Goal: Transaction & Acquisition: Obtain resource

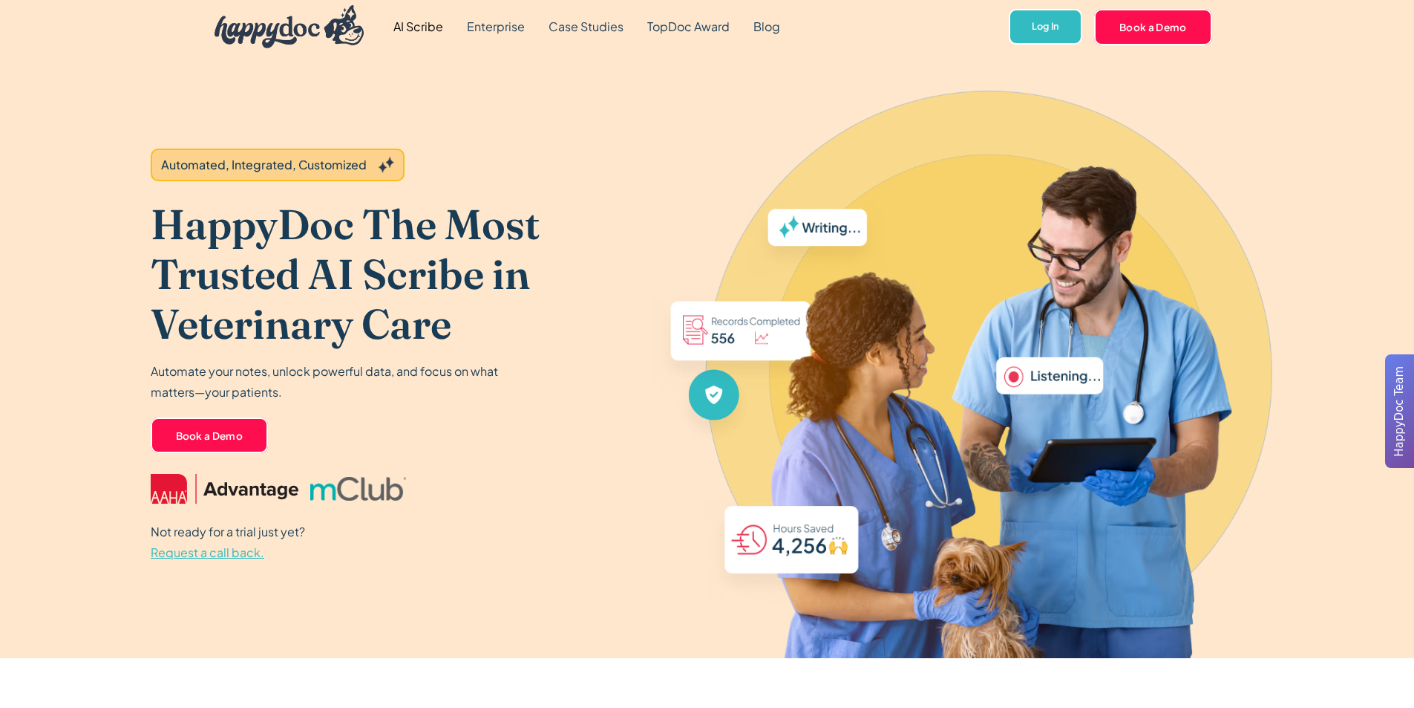
click at [240, 559] on span "Request a call back." at bounding box center [208, 552] width 114 height 16
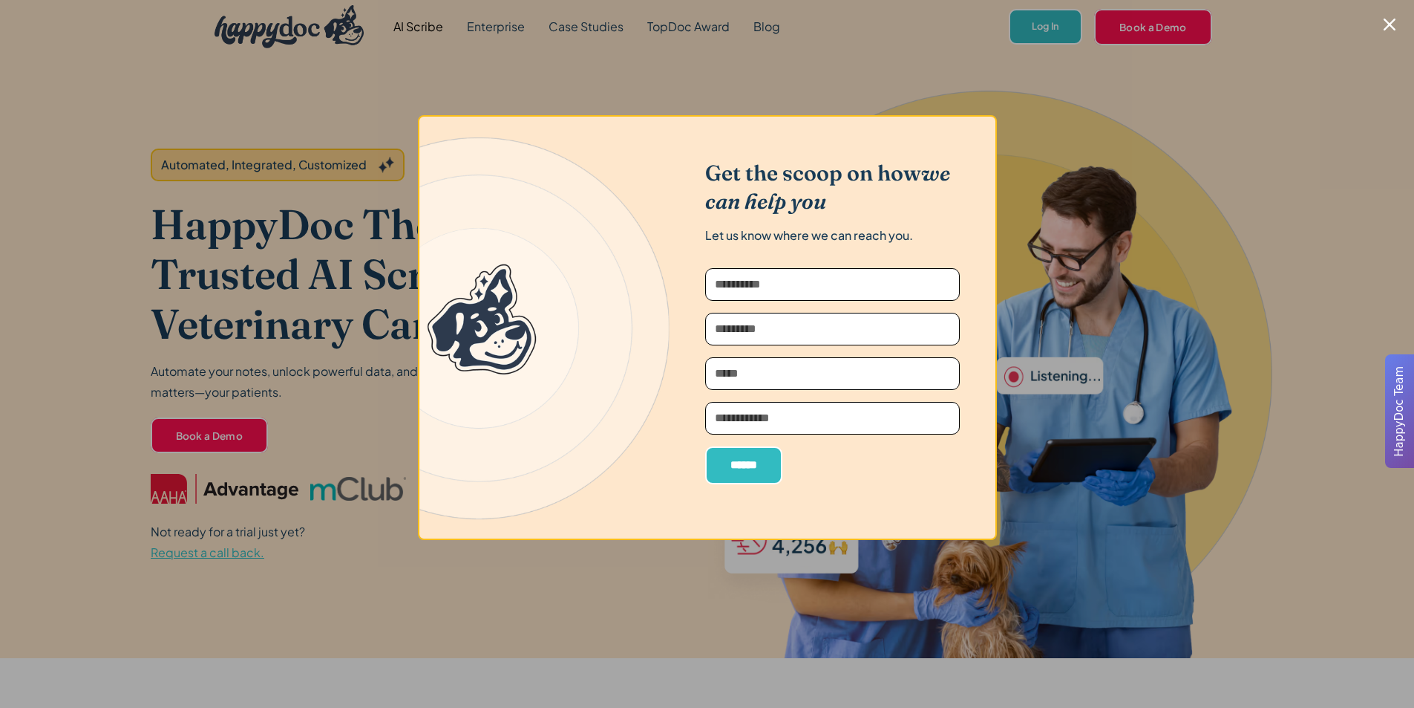
click at [1178, 190] on div at bounding box center [707, 354] width 1414 height 708
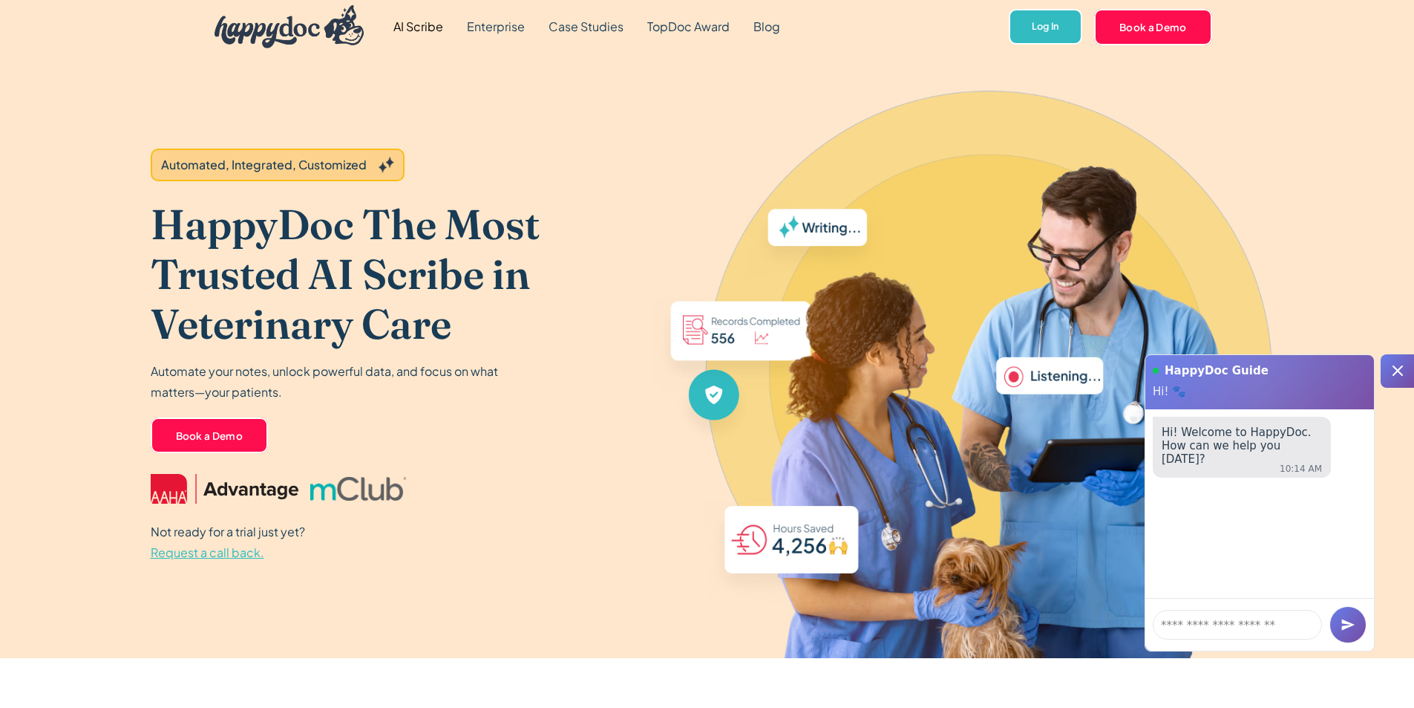
click at [223, 547] on span "Request a call back." at bounding box center [208, 552] width 114 height 16
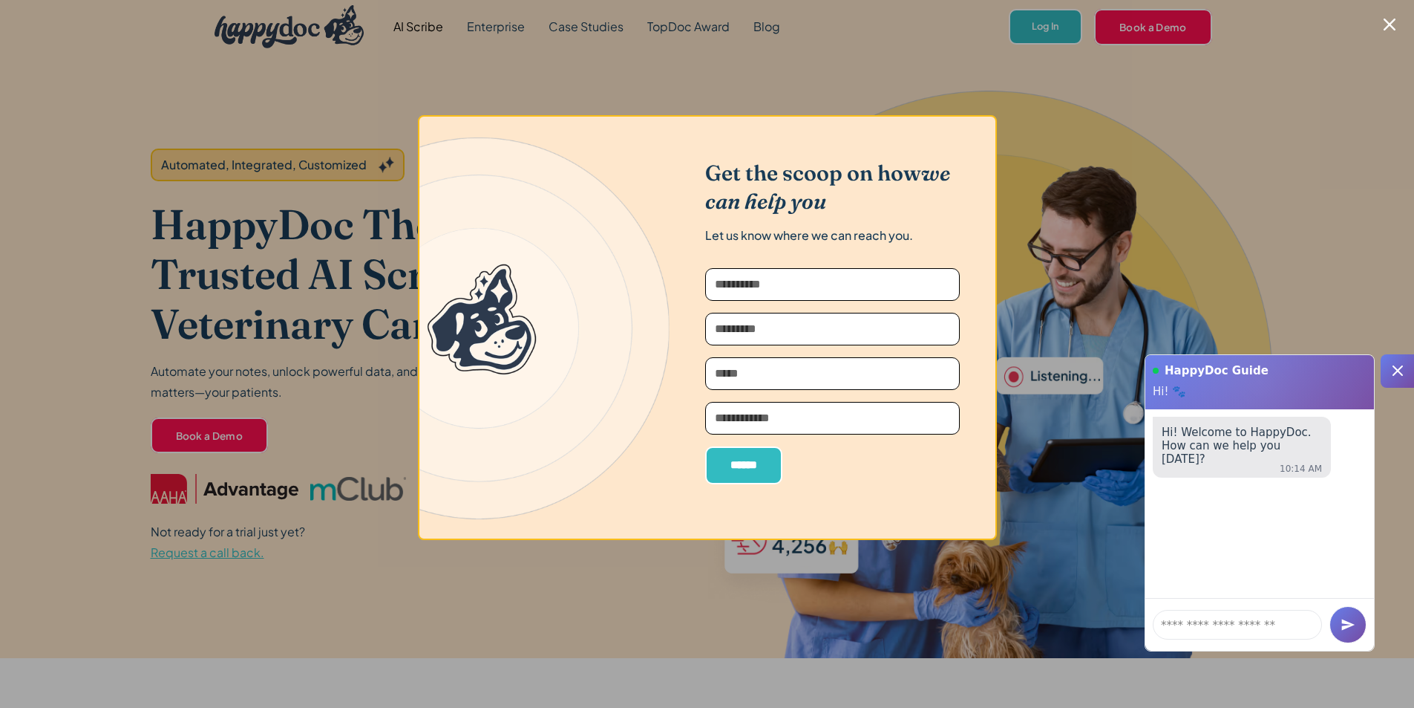
click at [95, 211] on div at bounding box center [707, 354] width 1414 height 708
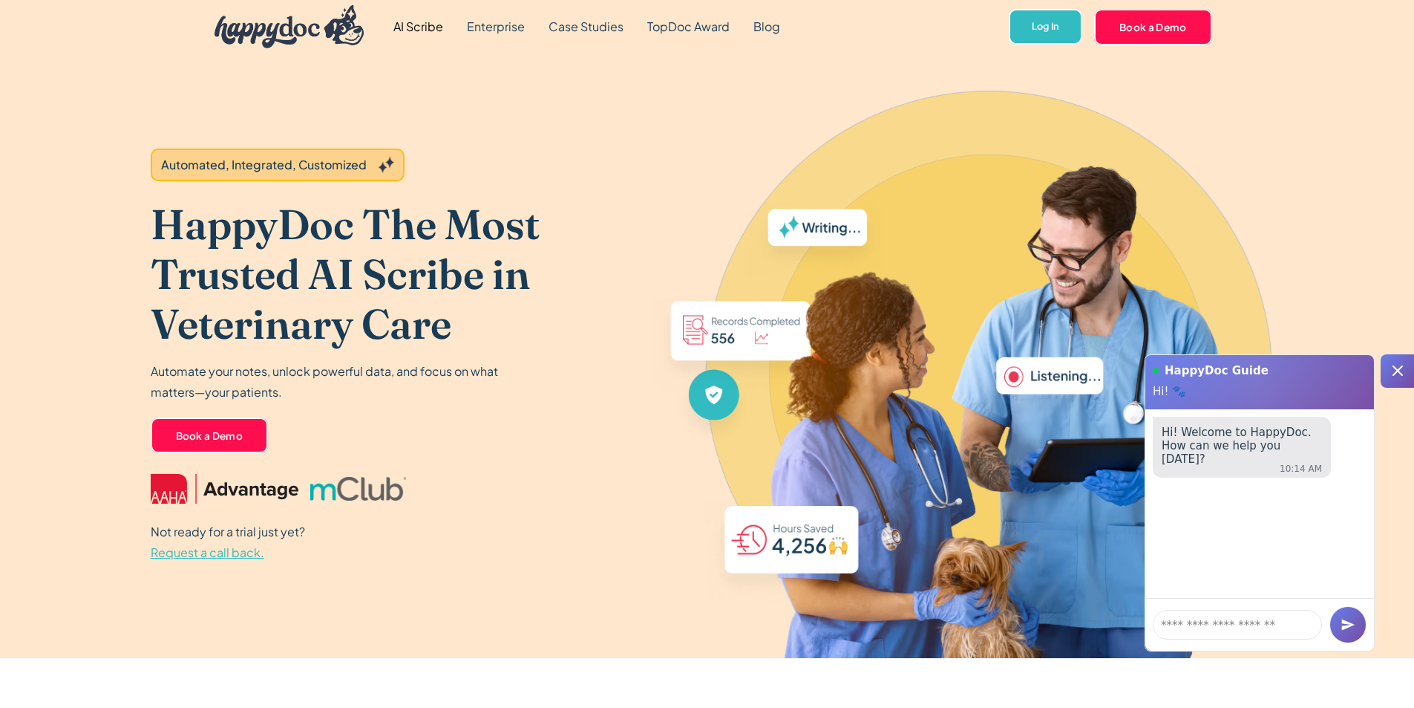
click at [241, 549] on span "Request a call back." at bounding box center [208, 552] width 114 height 16
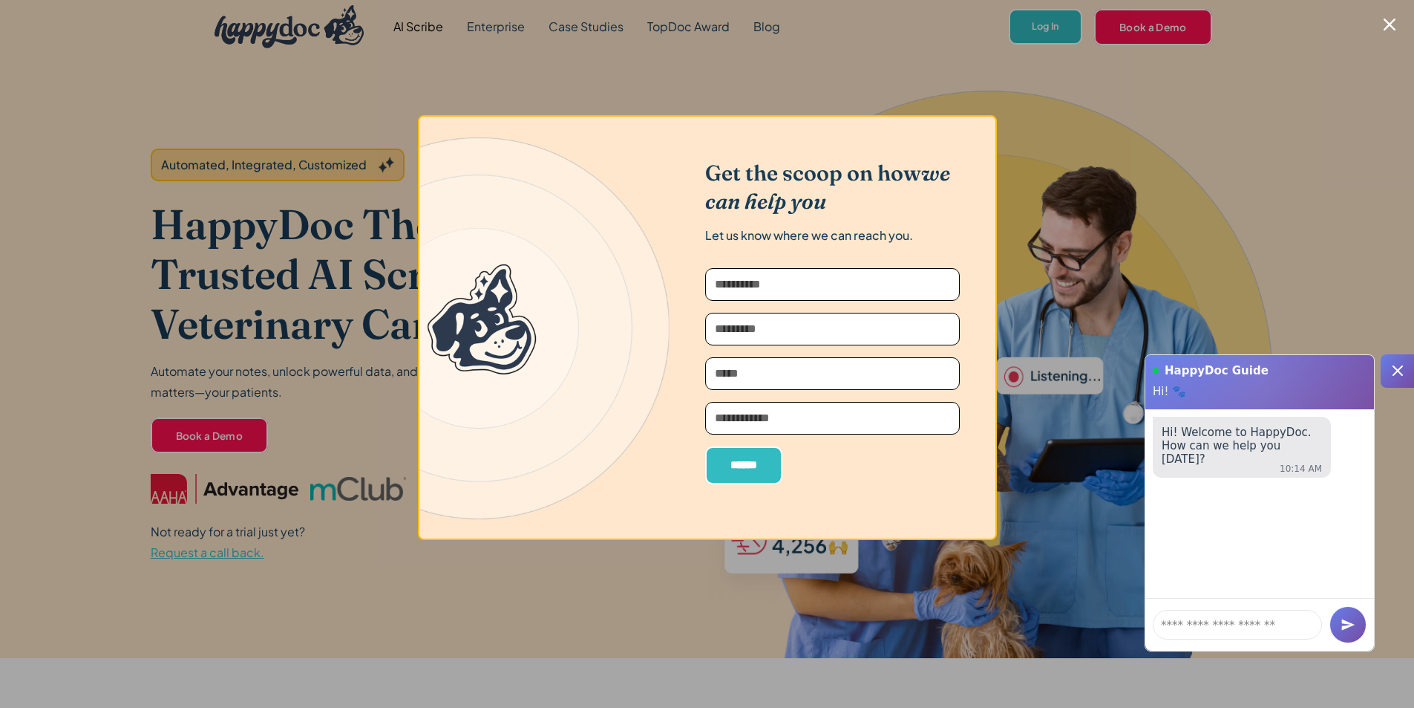
click at [247, 367] on div at bounding box center [707, 354] width 1414 height 708
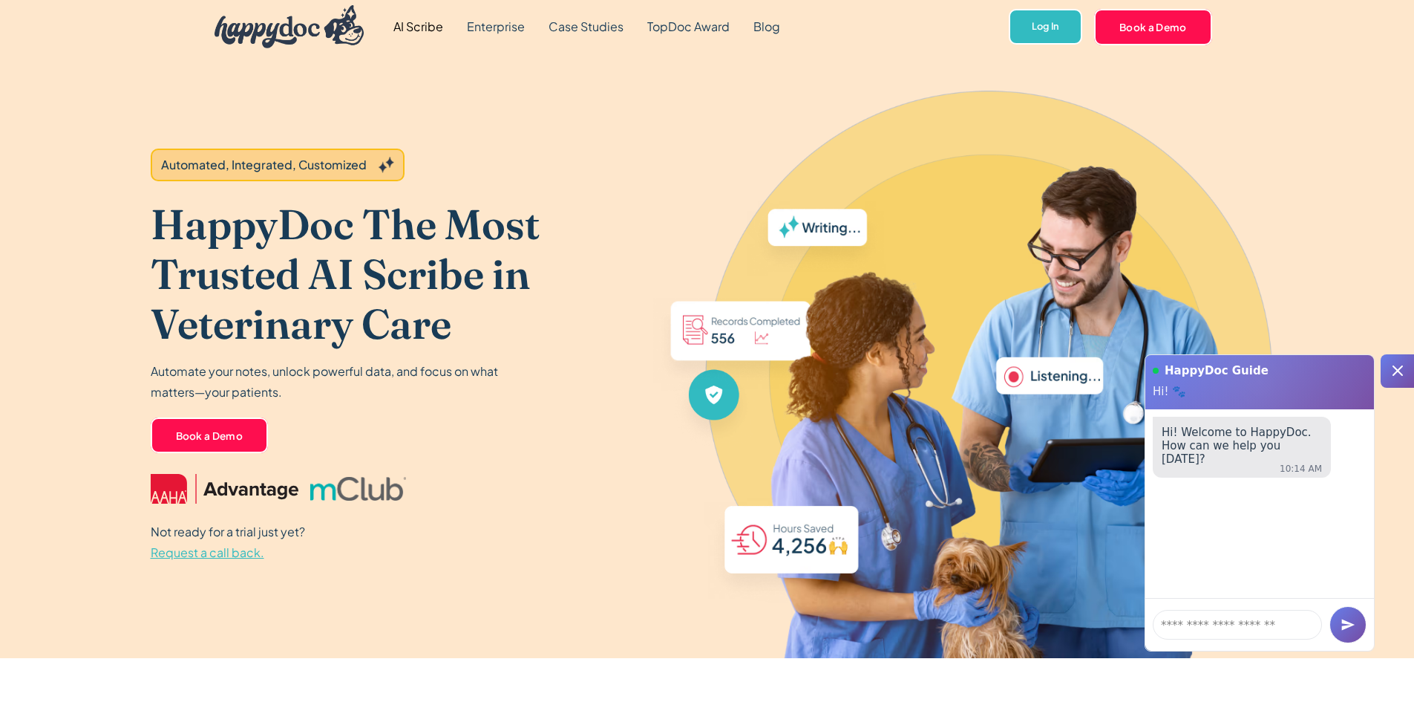
click at [1391, 377] on icon at bounding box center [1398, 371] width 18 height 18
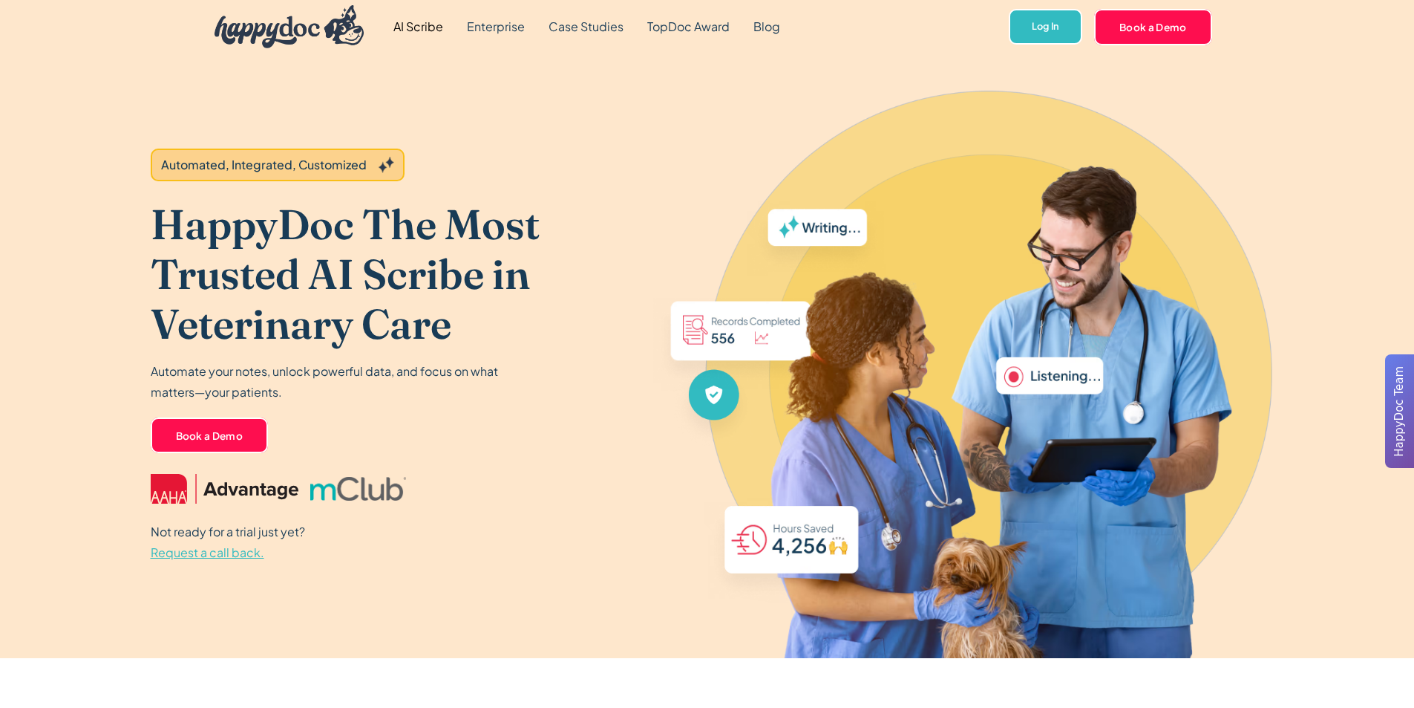
click at [252, 553] on span "Request a call back." at bounding box center [208, 552] width 114 height 16
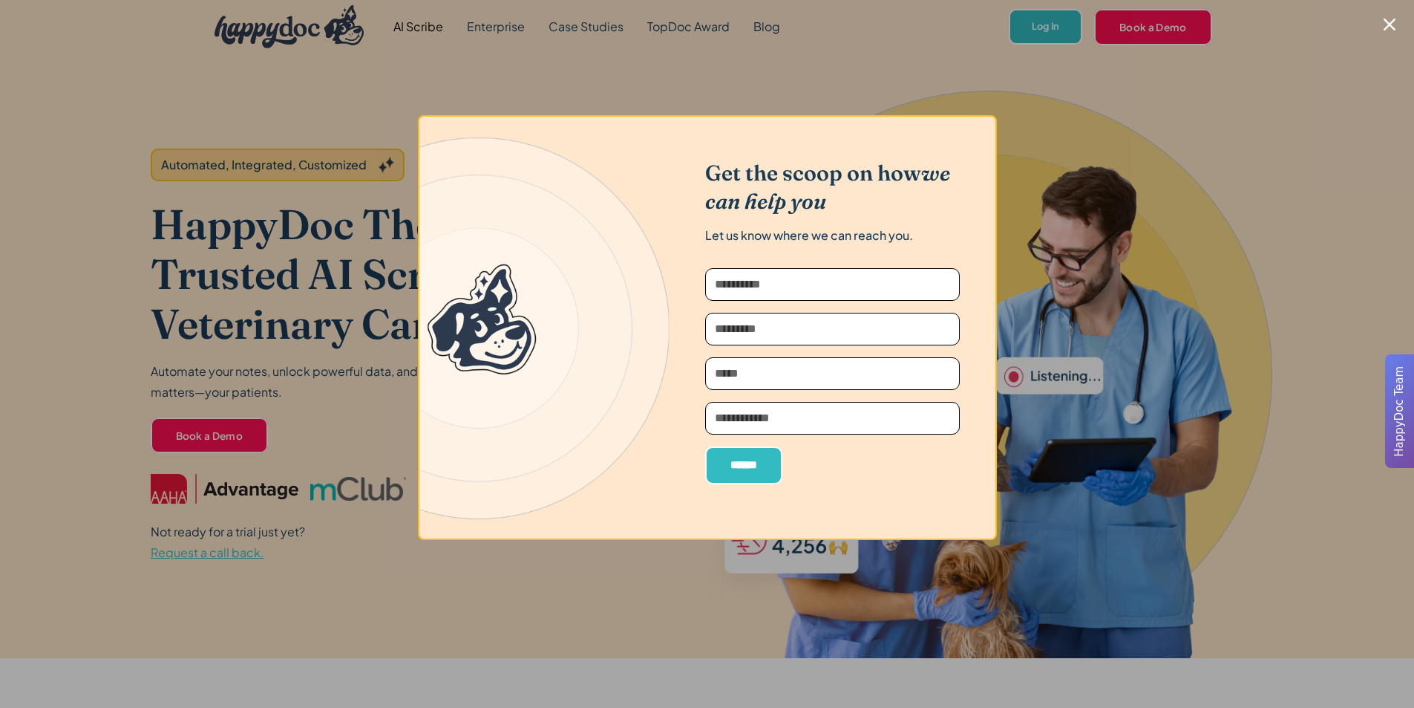
click at [269, 534] on div at bounding box center [707, 354] width 1414 height 708
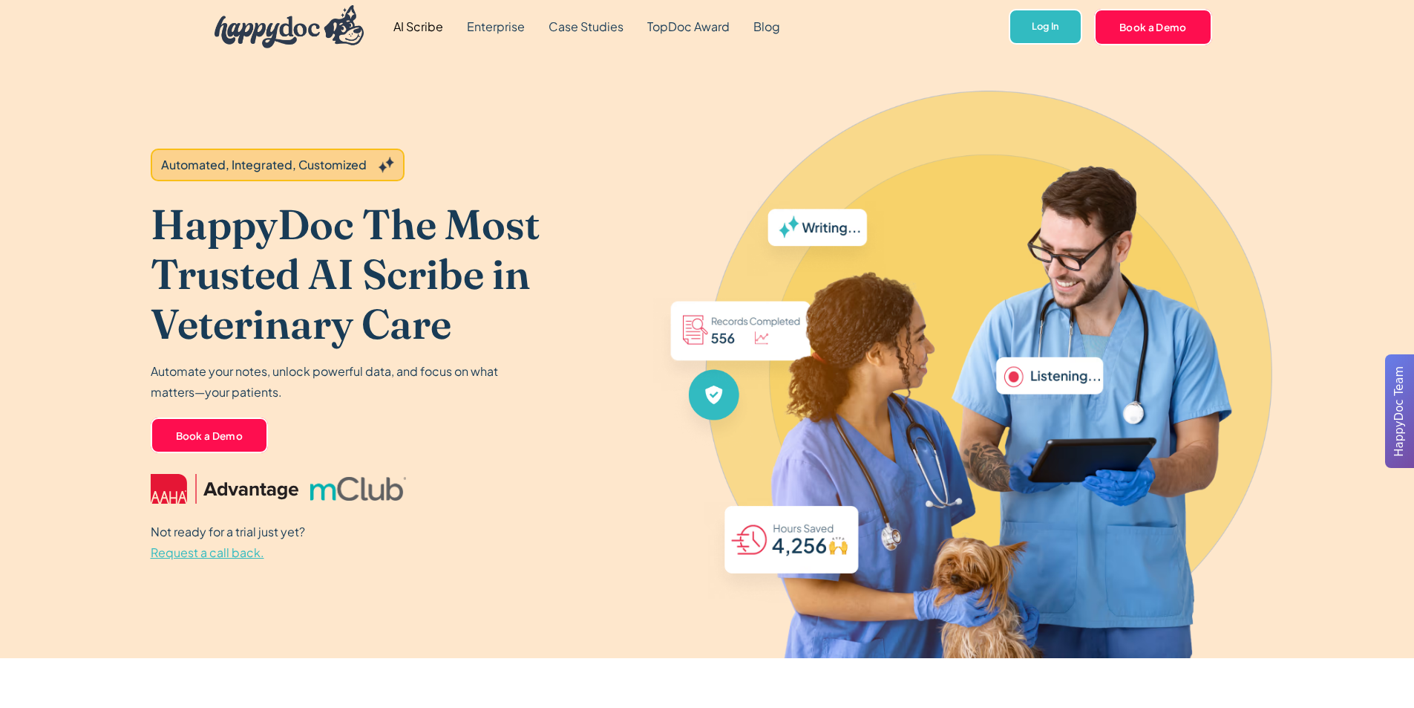
click at [252, 554] on span "Request a call back." at bounding box center [208, 552] width 114 height 16
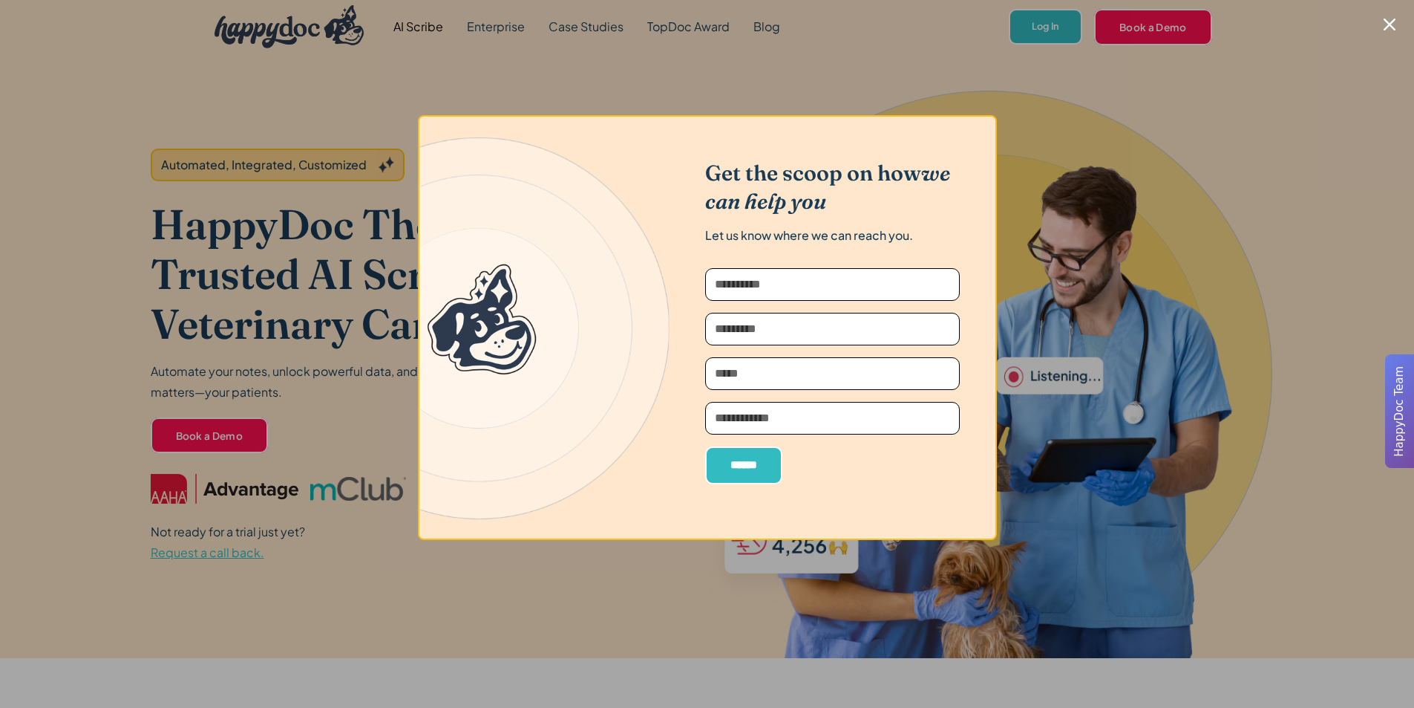
click at [350, 347] on div at bounding box center [707, 354] width 1414 height 708
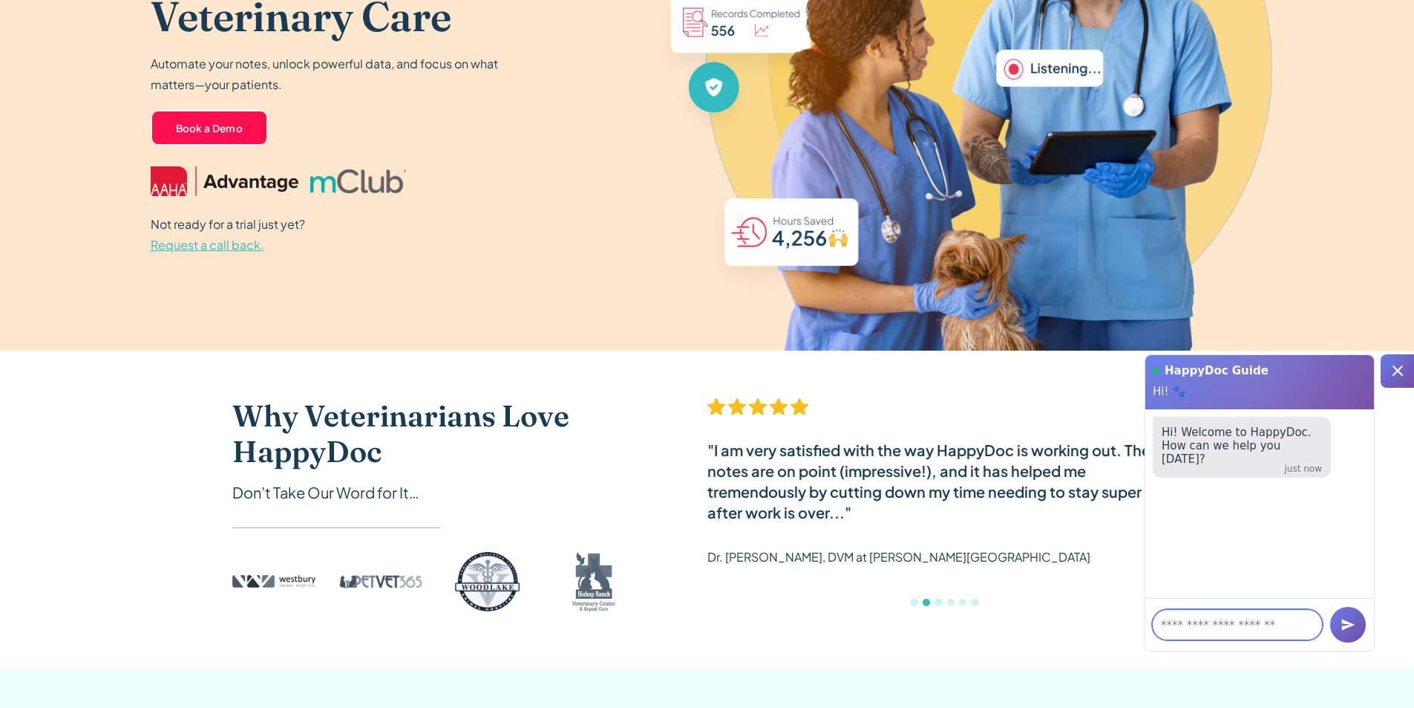
scroll to position [223, 0]
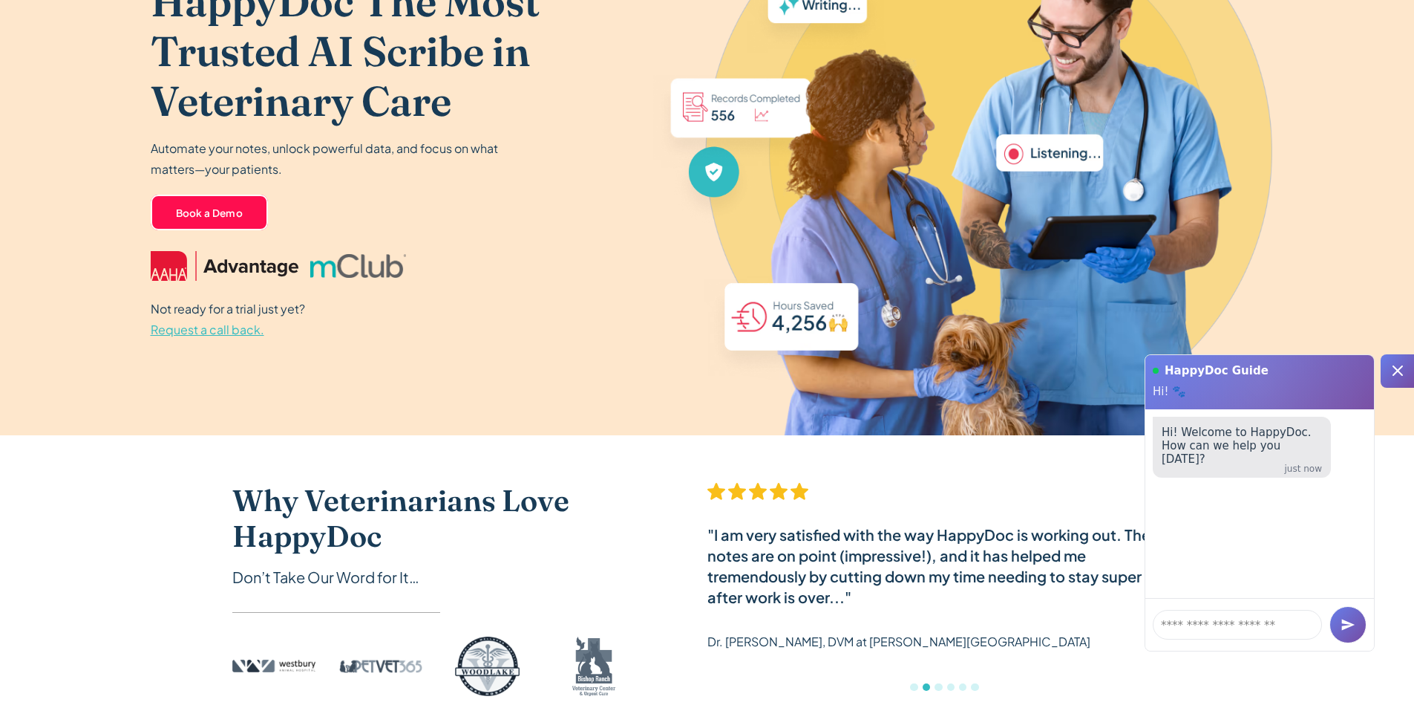
click at [211, 340] on div "Automated, Integrated, Customized HappyDoc The Most Trusted AI Scribe in Veteri…" at bounding box center [401, 133] width 501 height 604
click at [212, 335] on span "Request a call back." at bounding box center [208, 330] width 114 height 16
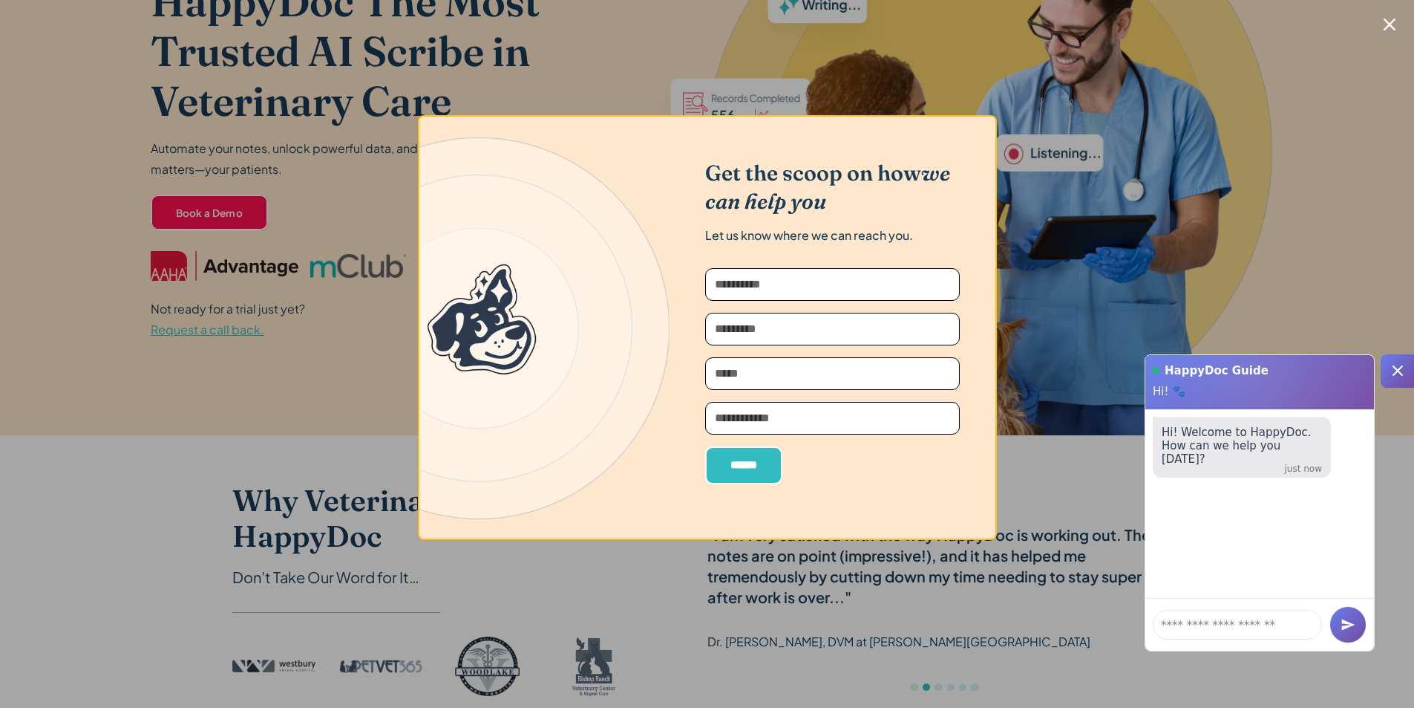
click at [212, 334] on div at bounding box center [707, 354] width 1414 height 708
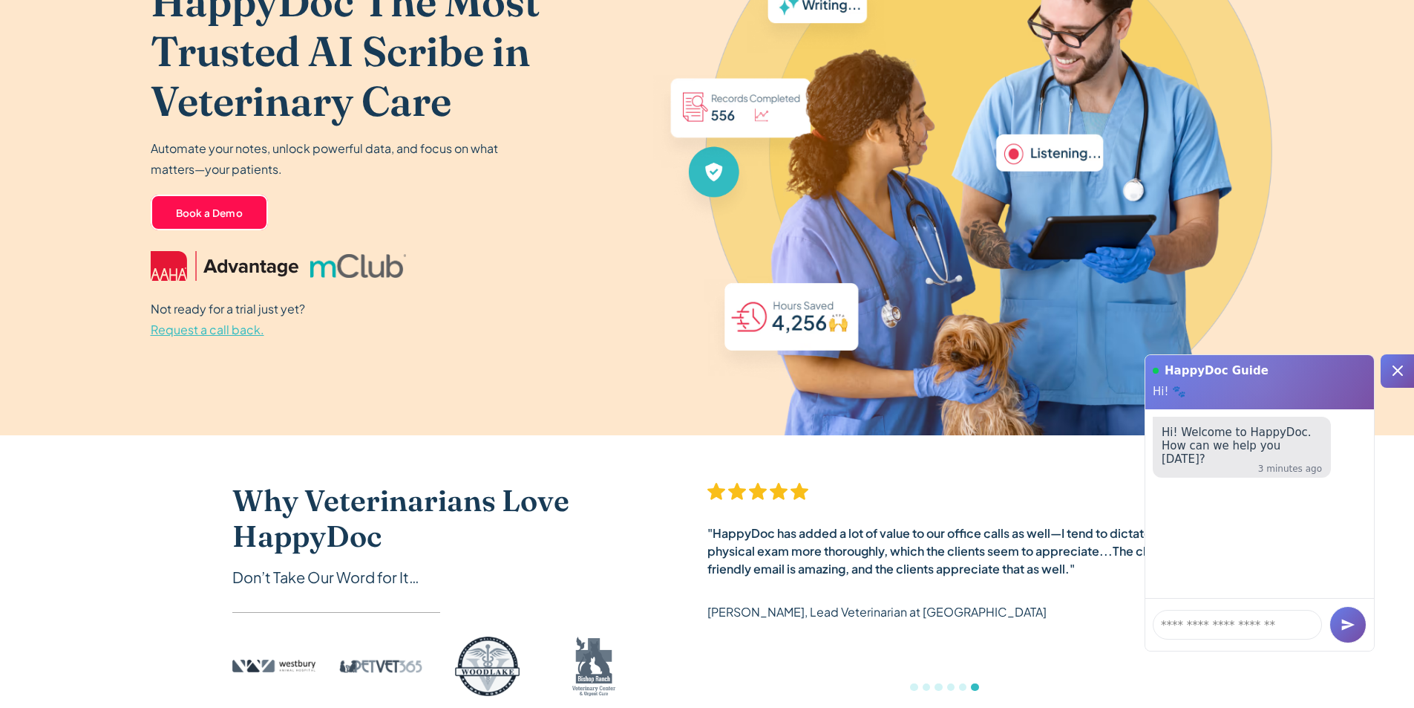
click at [202, 337] on p "Not ready for a trial just yet? Request a call back." at bounding box center [228, 319] width 154 height 42
click at [202, 335] on span "Request a call back." at bounding box center [208, 330] width 114 height 16
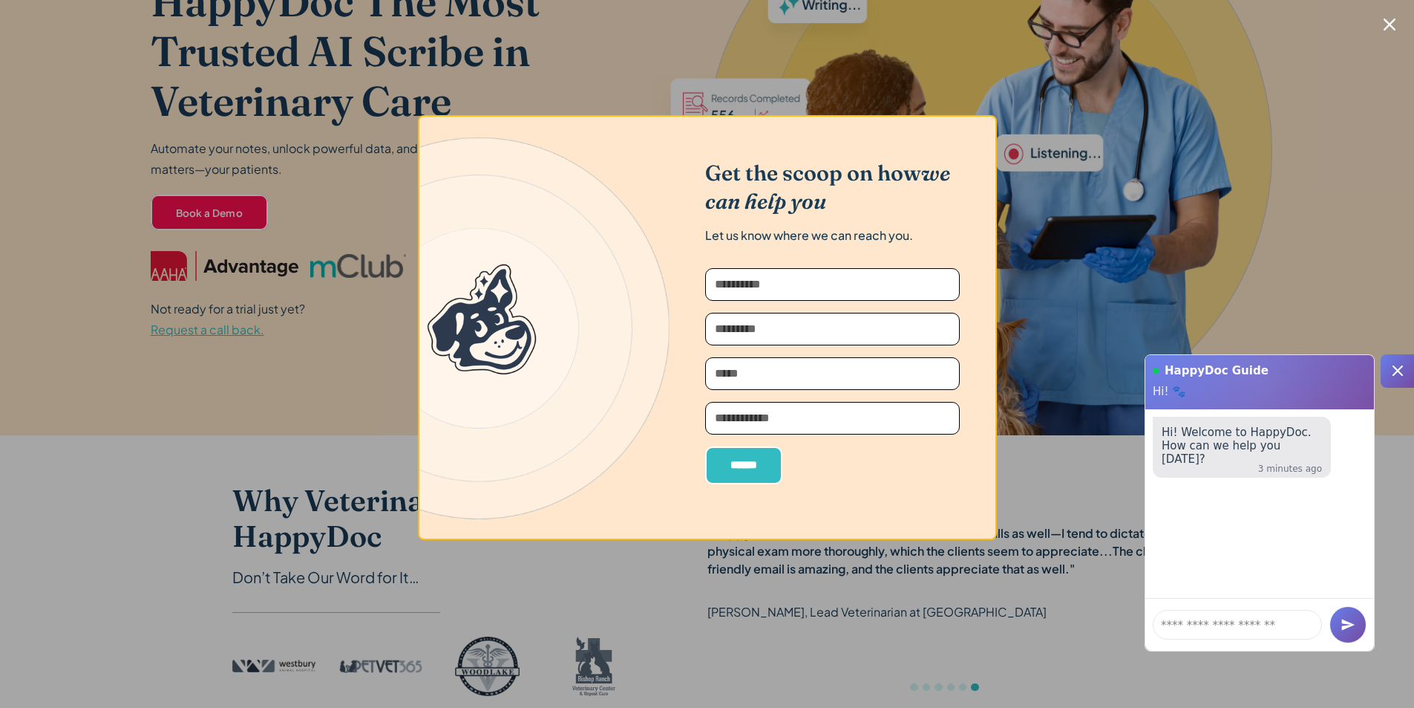
click at [180, 267] on div at bounding box center [707, 354] width 1414 height 708
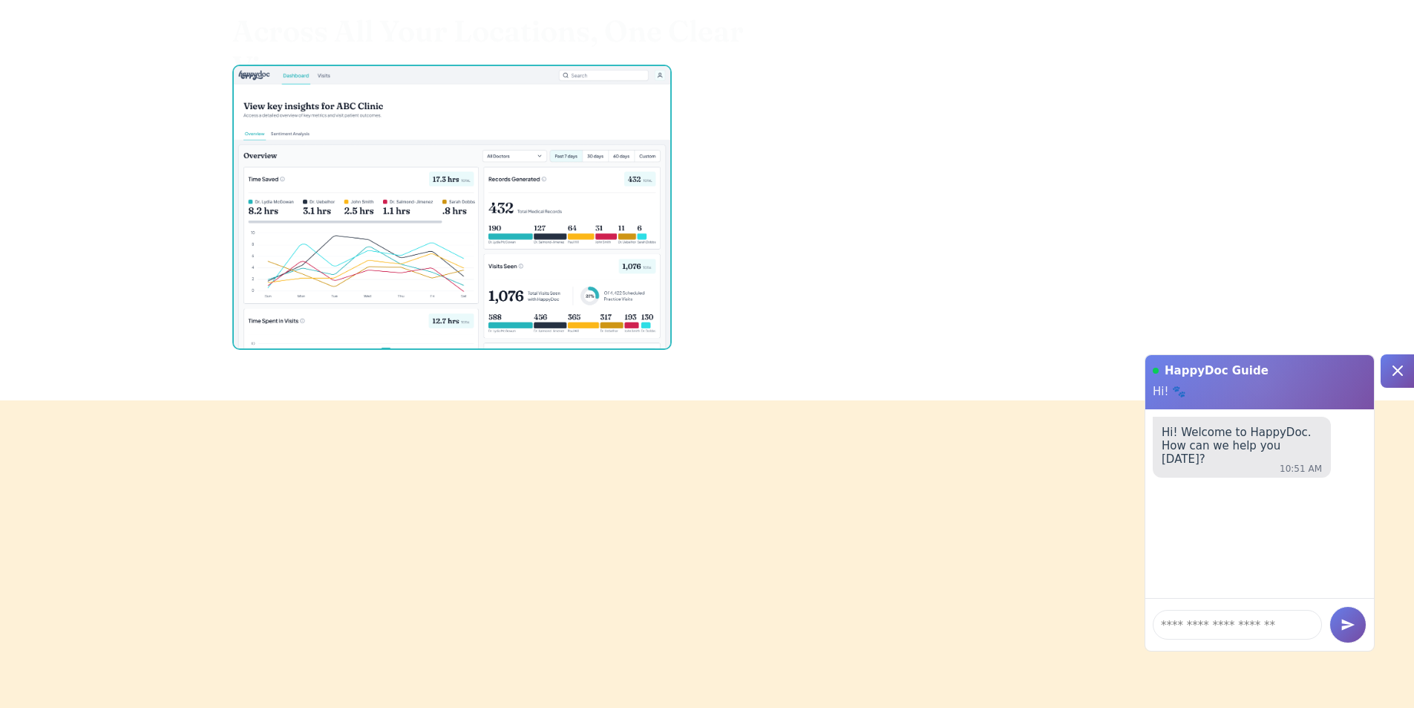
scroll to position [2302, 0]
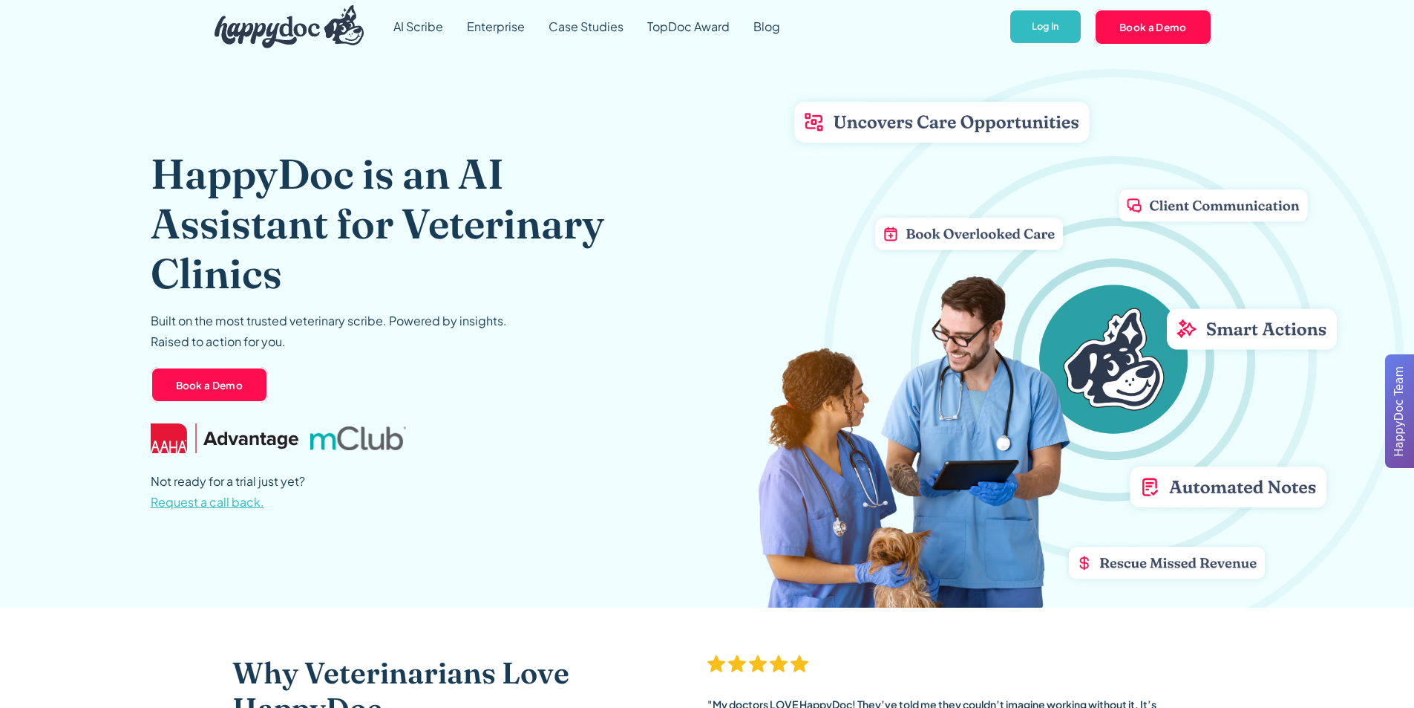
click at [214, 500] on span "Request a call back." at bounding box center [208, 502] width 114 height 16
click at [255, 501] on span "Request a call back." at bounding box center [208, 502] width 114 height 16
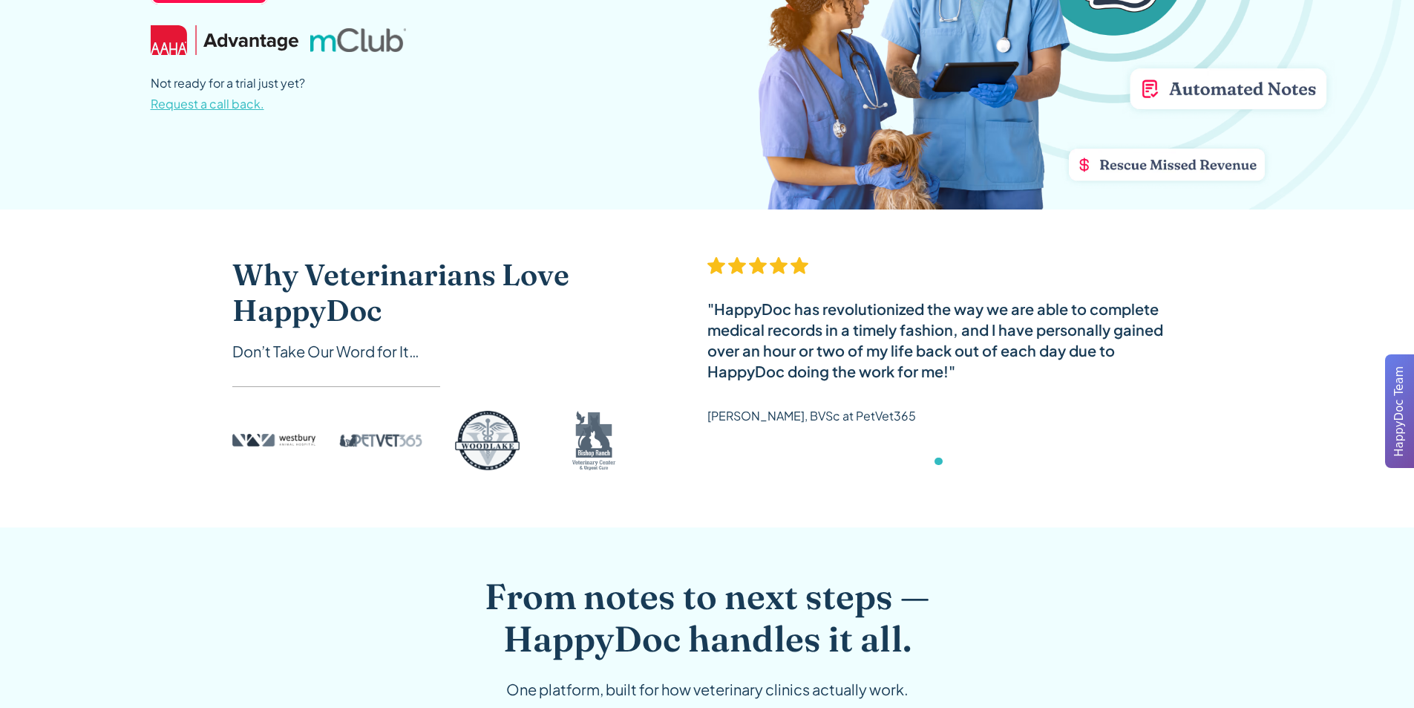
scroll to position [446, 0]
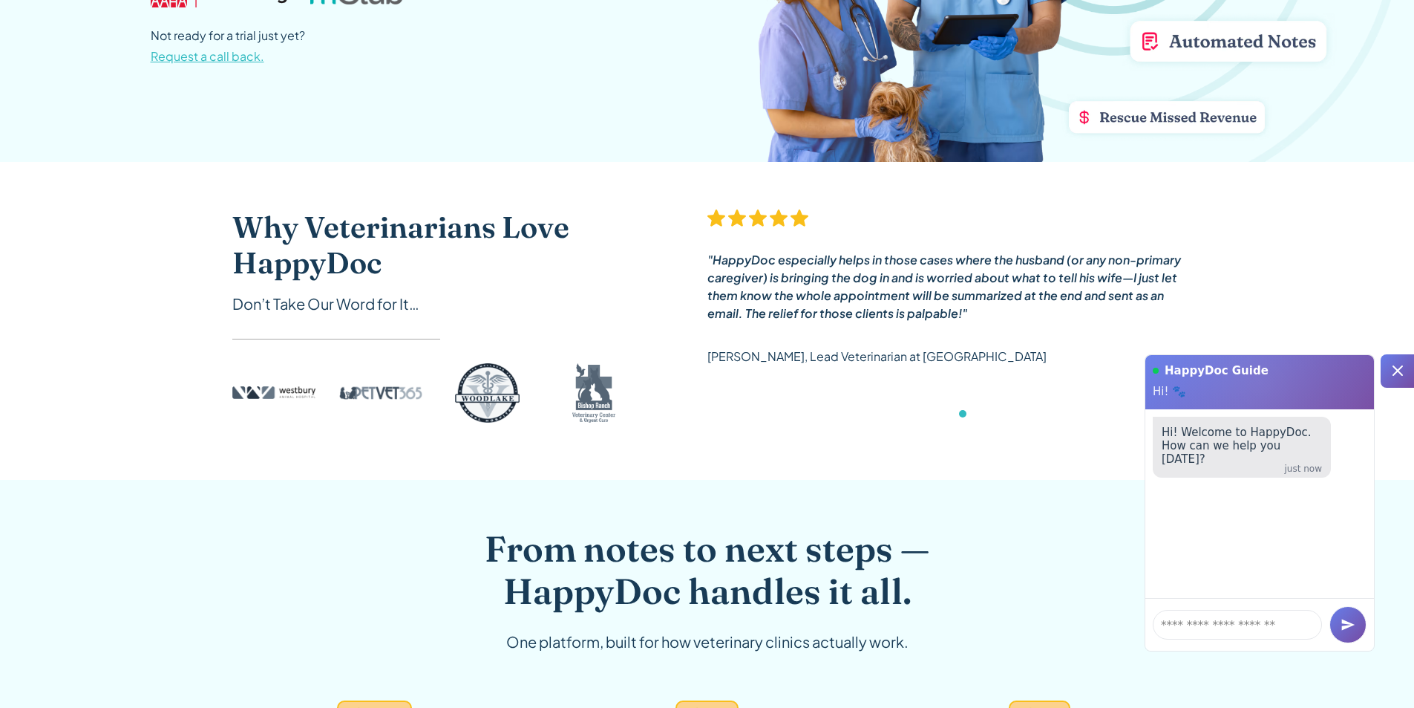
click at [1405, 377] on icon at bounding box center [1398, 371] width 18 height 18
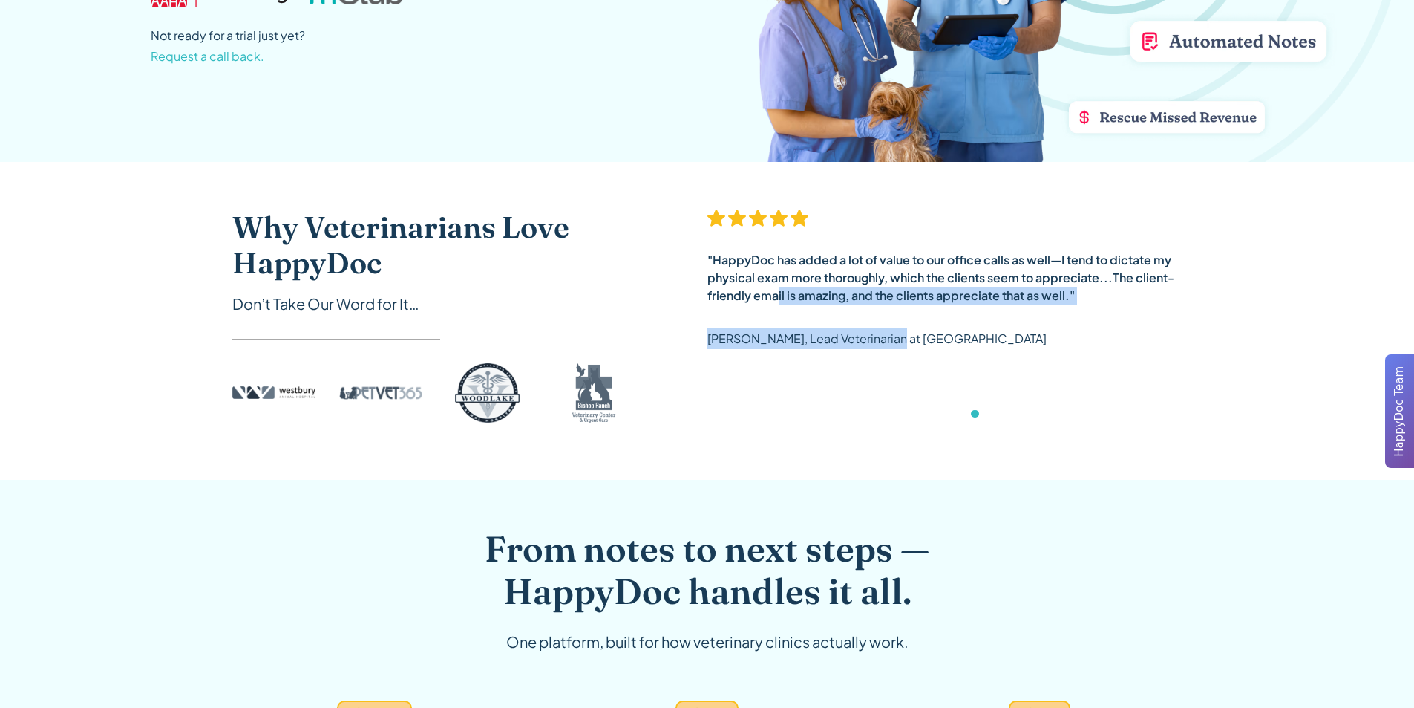
drag, startPoint x: 887, startPoint y: 319, endPoint x: 779, endPoint y: 305, distance: 108.6
click at [779, 305] on div ""HappyDoc has added a lot of value to our office calls as well—I tend to dictat…" at bounding box center [945, 284] width 475 height 151
click at [987, 347] on p "[PERSON_NAME], Lead Veterinarian at [GEOGRAPHIC_DATA]" at bounding box center [877, 338] width 339 height 21
drag, startPoint x: 1017, startPoint y: 416, endPoint x: 1008, endPoint y: 417, distance: 9.0
click at [1010, 417] on div "carousel" at bounding box center [945, 417] width 475 height 30
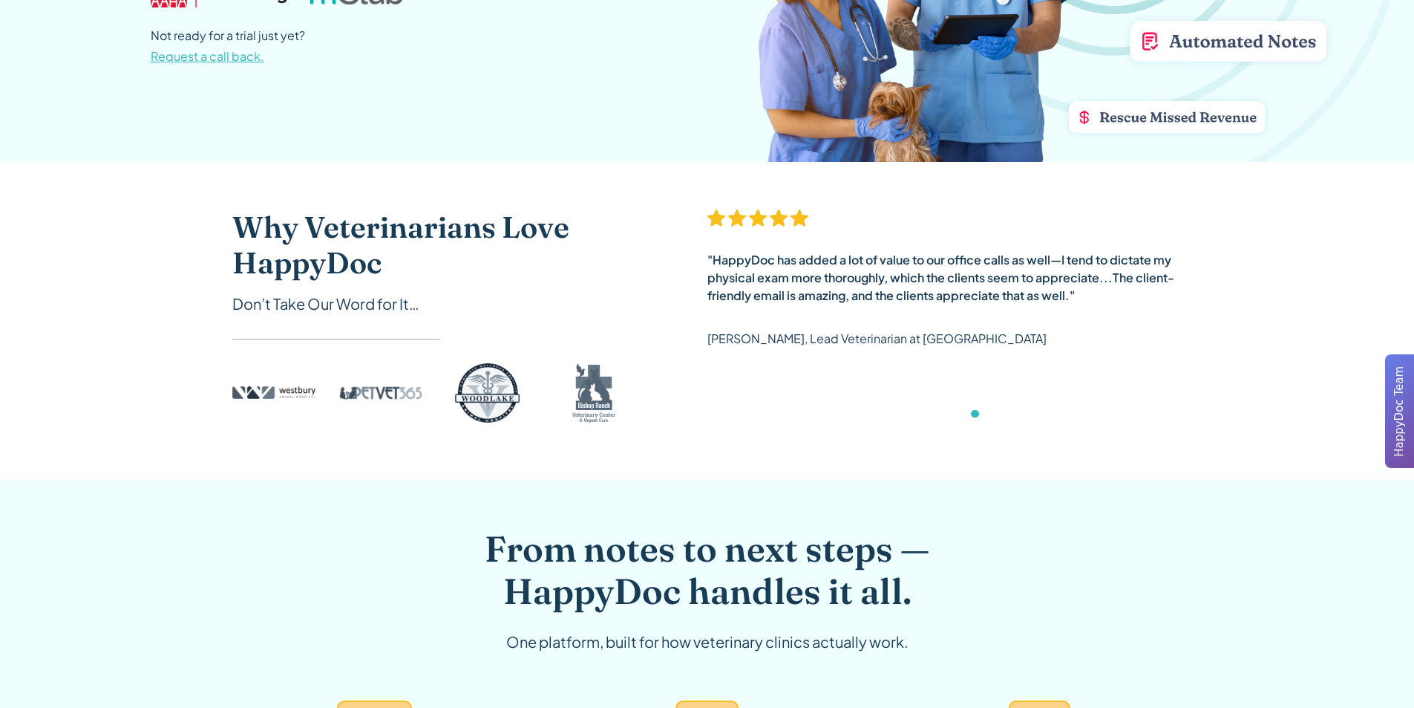
drag, startPoint x: 1004, startPoint y: 417, endPoint x: 996, endPoint y: 416, distance: 8.3
click at [1002, 417] on div "carousel" at bounding box center [945, 417] width 475 height 30
click at [948, 414] on div "Show slide 4 of 6" at bounding box center [950, 413] width 7 height 7
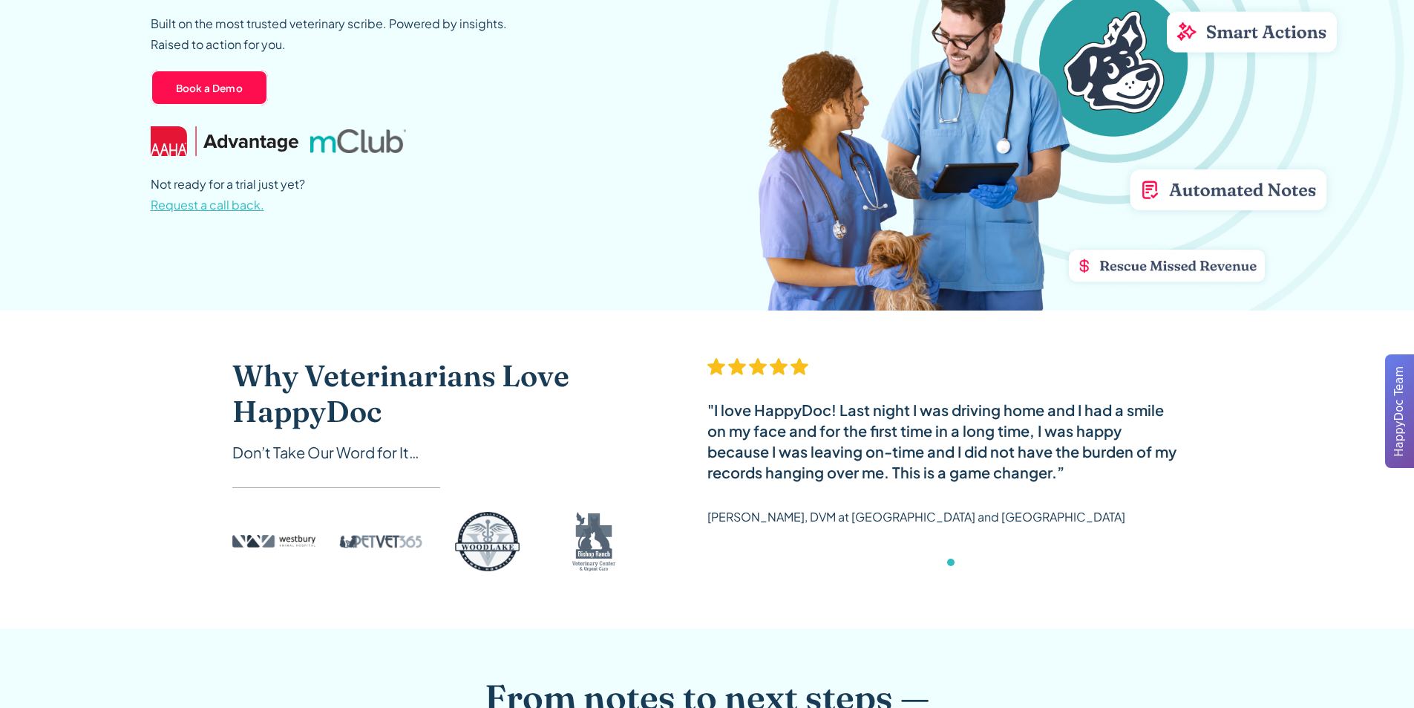
scroll to position [223, 0]
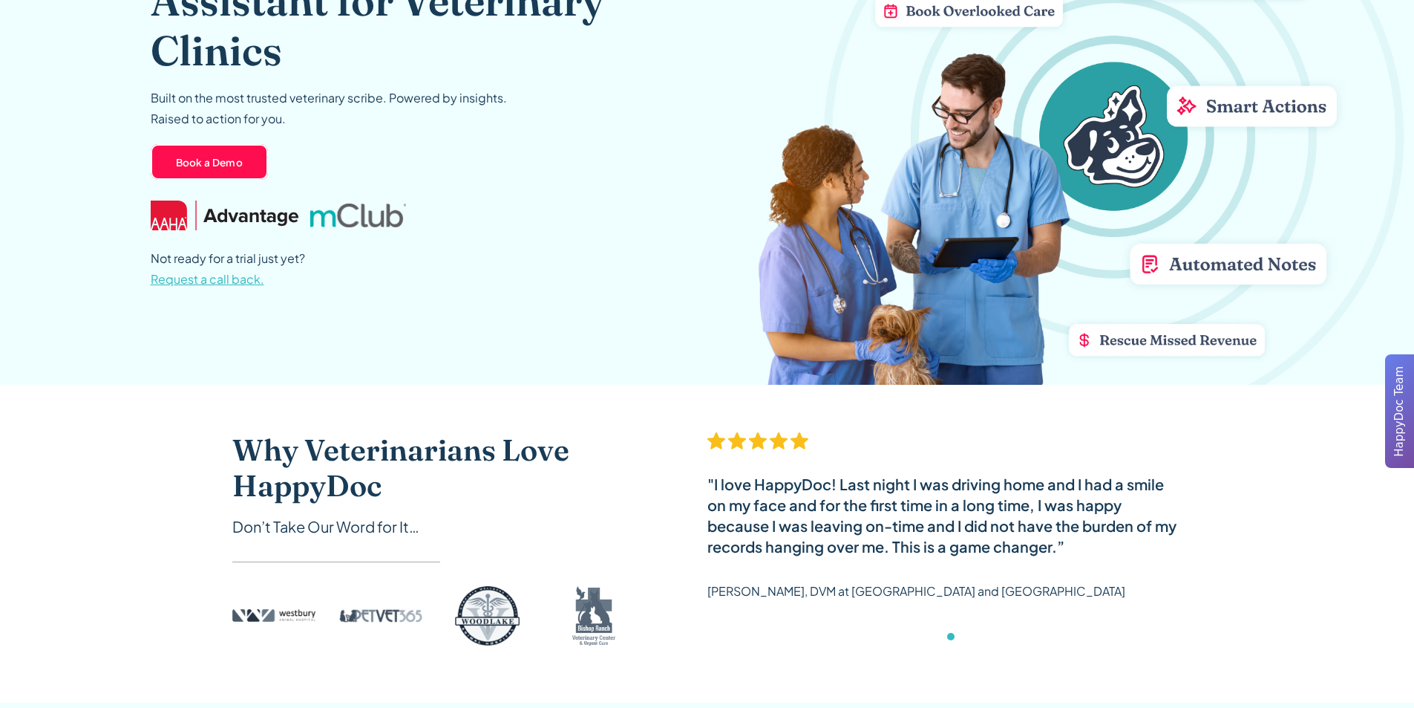
click at [228, 284] on span "Request a call back." at bounding box center [208, 279] width 114 height 16
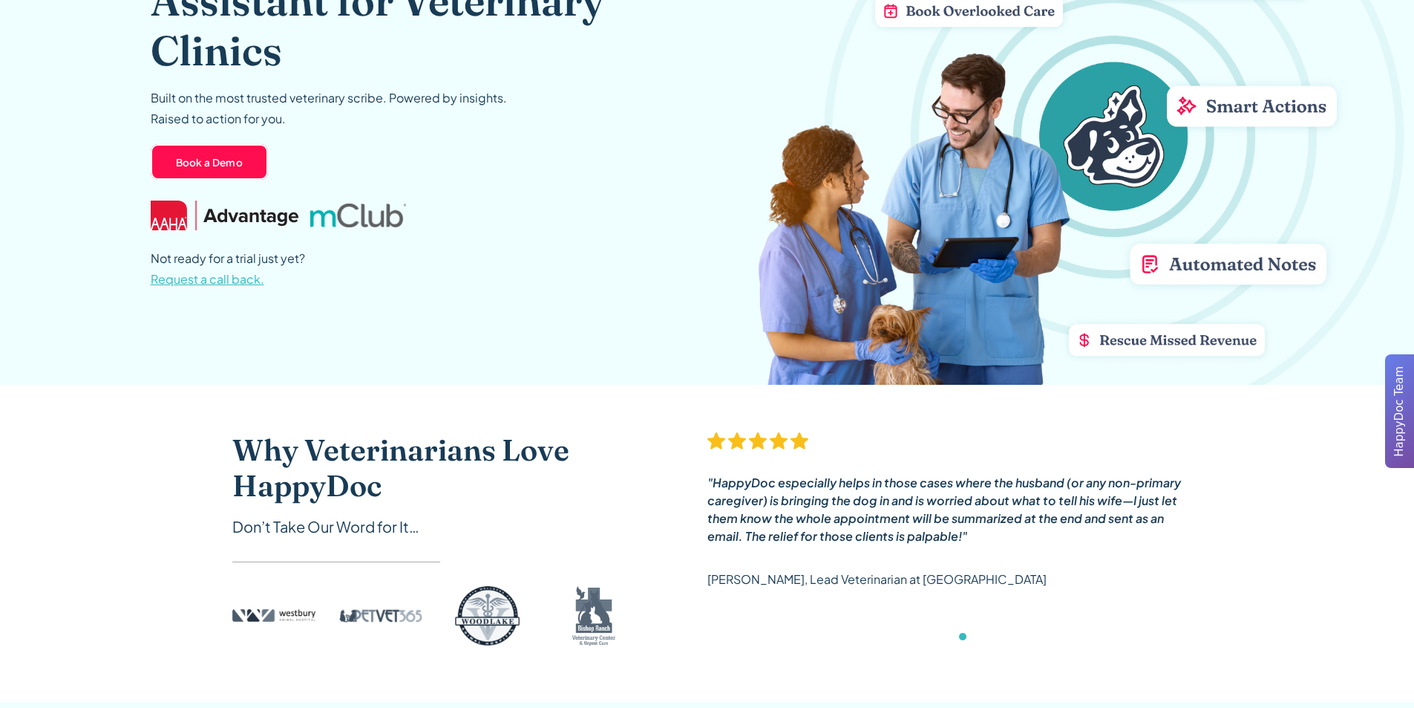
click at [211, 282] on span "Request a call back." at bounding box center [208, 279] width 114 height 16
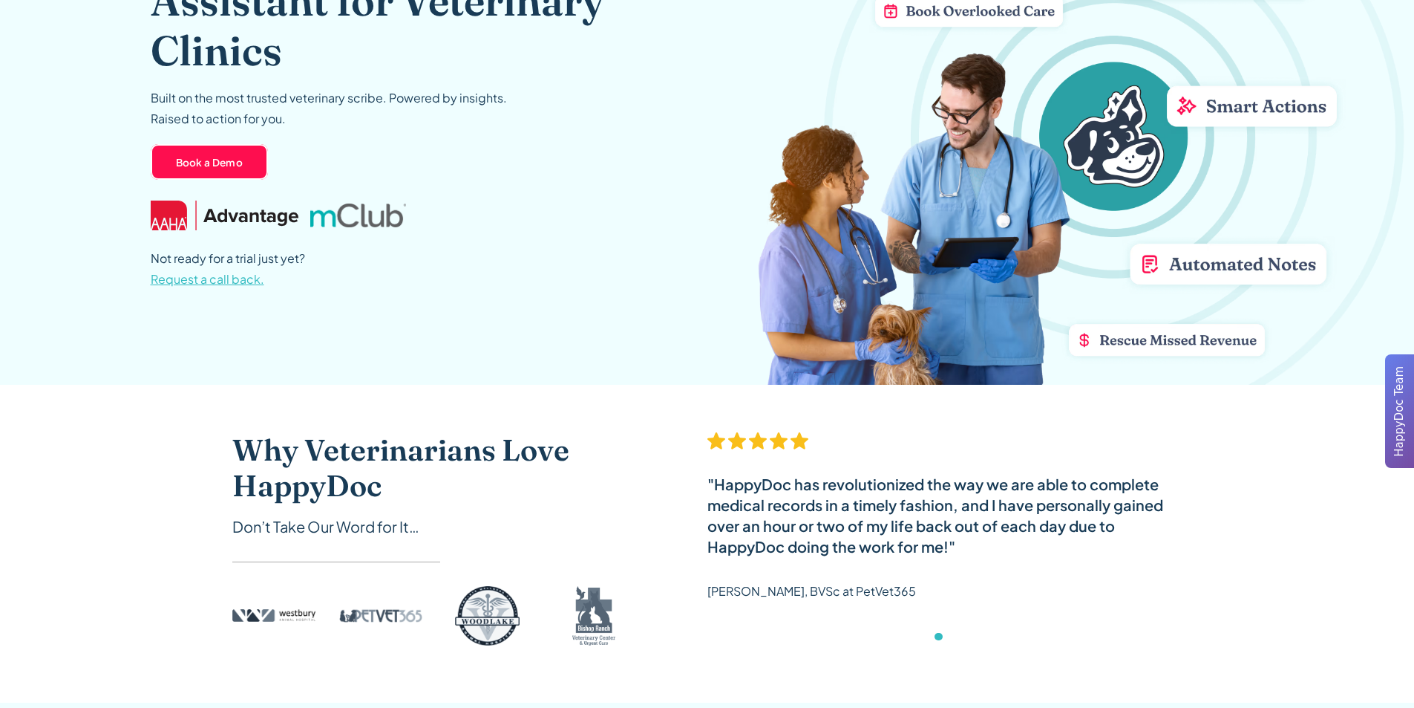
click at [252, 283] on span "Request a call back." at bounding box center [208, 279] width 114 height 16
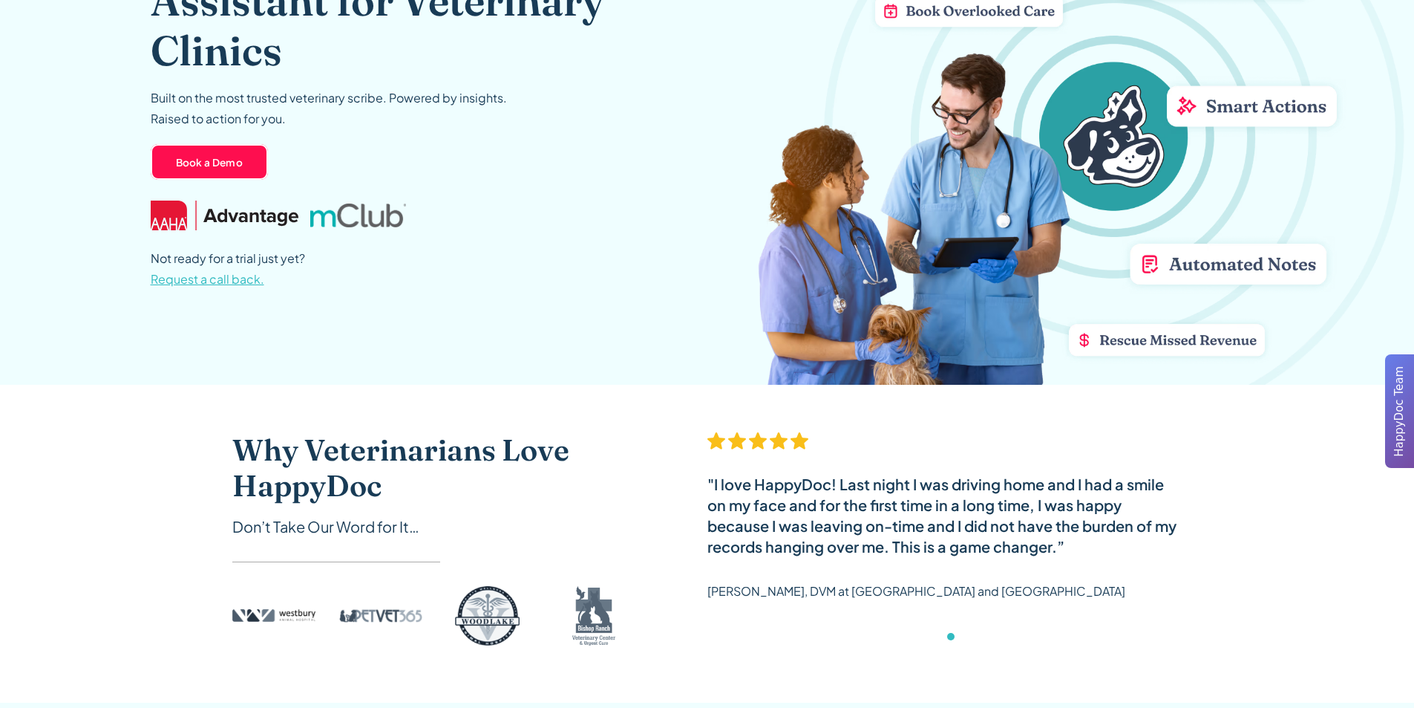
click at [252, 283] on span "Request a call back." at bounding box center [208, 279] width 114 height 16
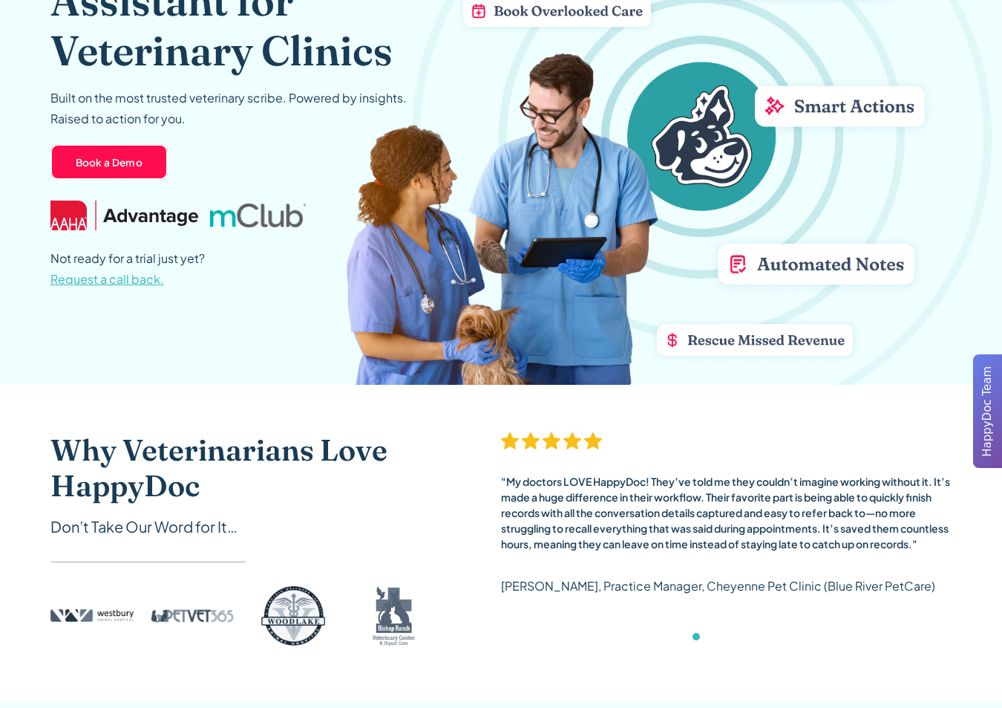
click at [123, 282] on span "Request a call back." at bounding box center [107, 279] width 114 height 16
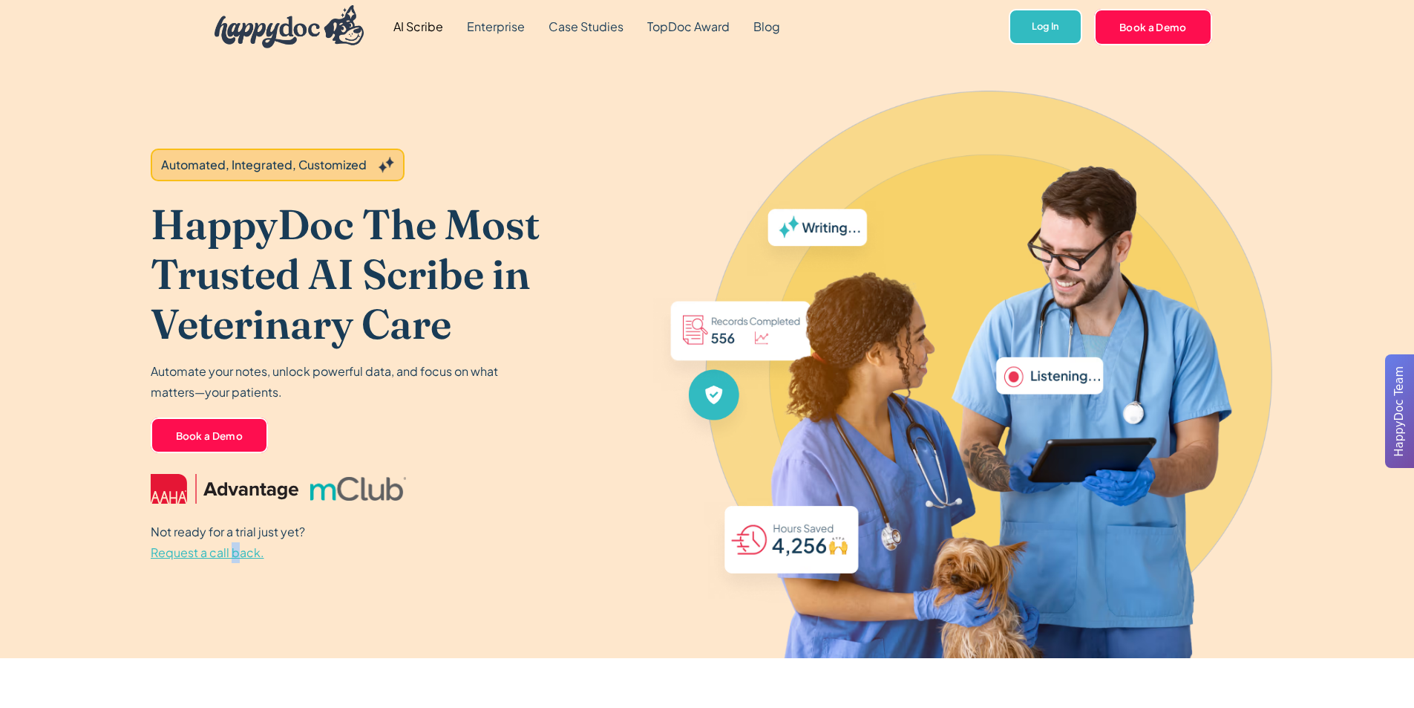
click at [233, 551] on span "Request a call back." at bounding box center [208, 552] width 114 height 16
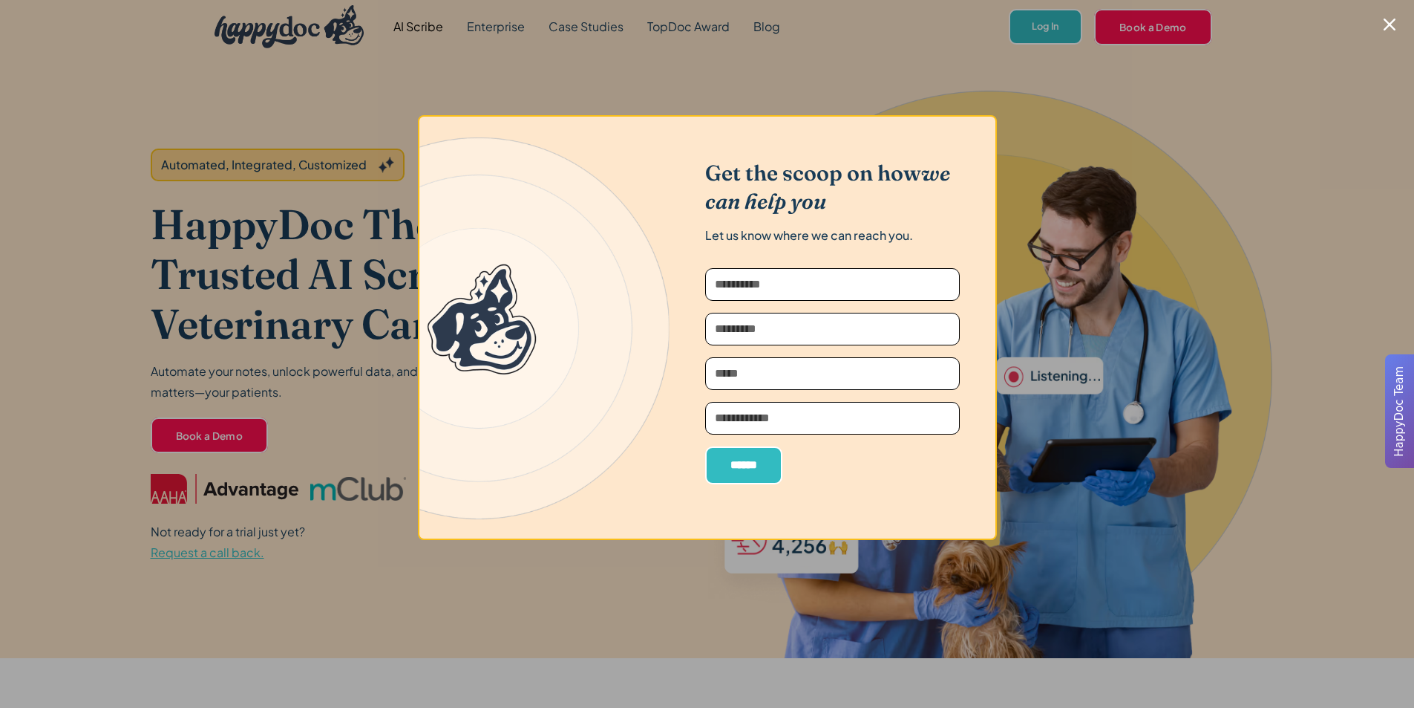
click at [384, 383] on div at bounding box center [707, 354] width 1414 height 708
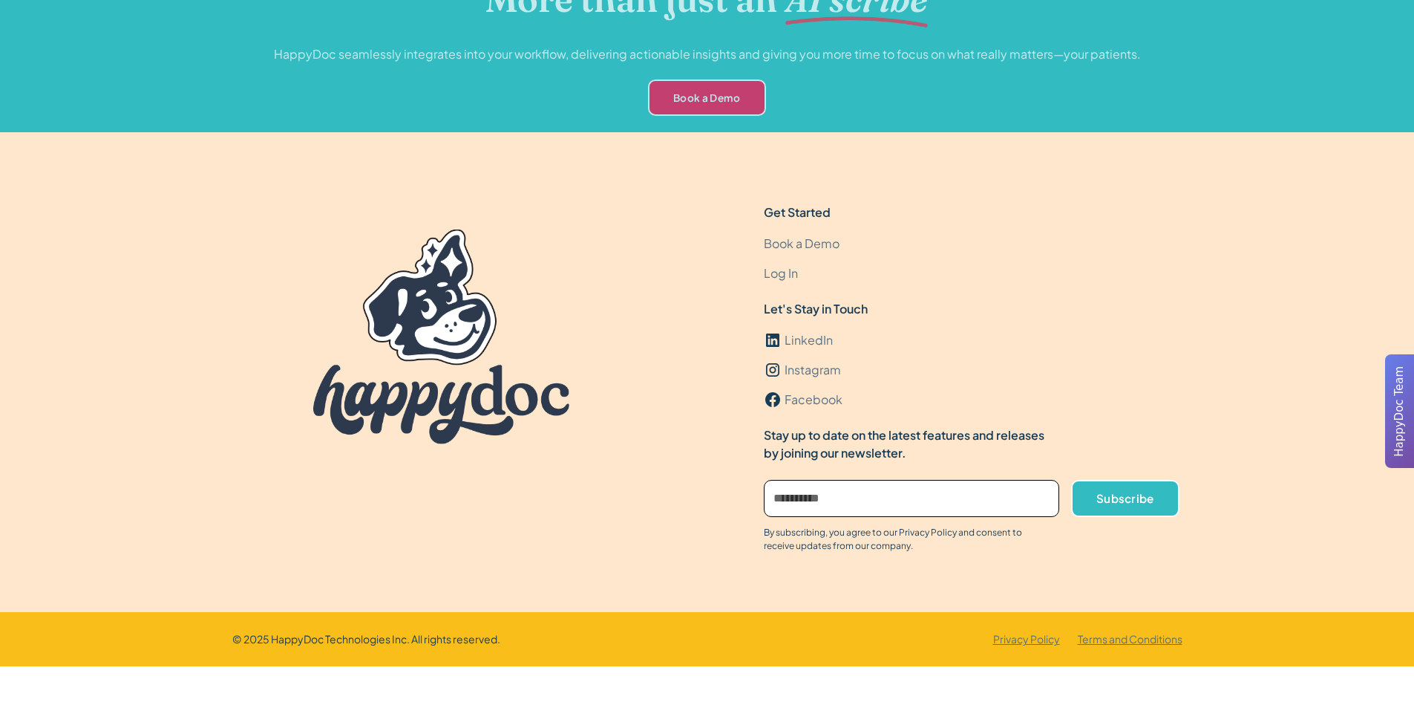
scroll to position [4428, 0]
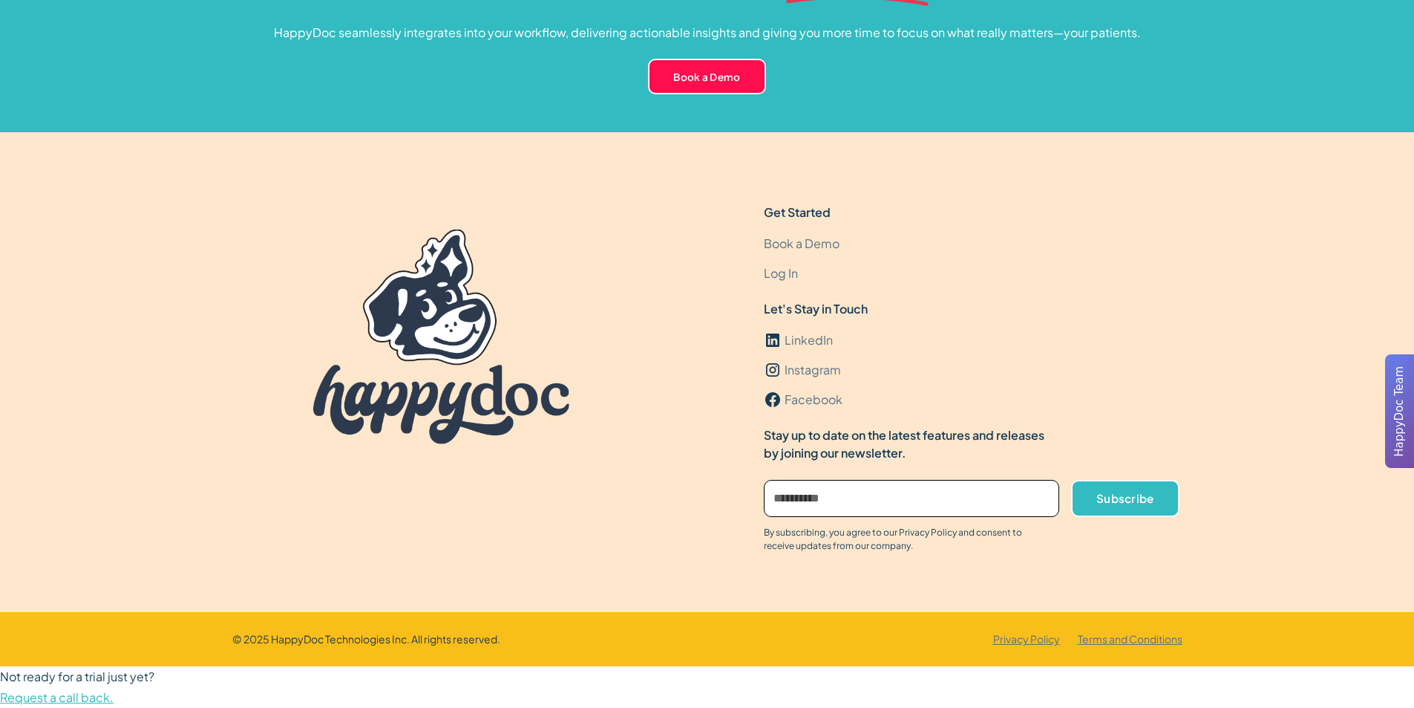
click at [88, 700] on span "Request a call back." at bounding box center [57, 697] width 114 height 16
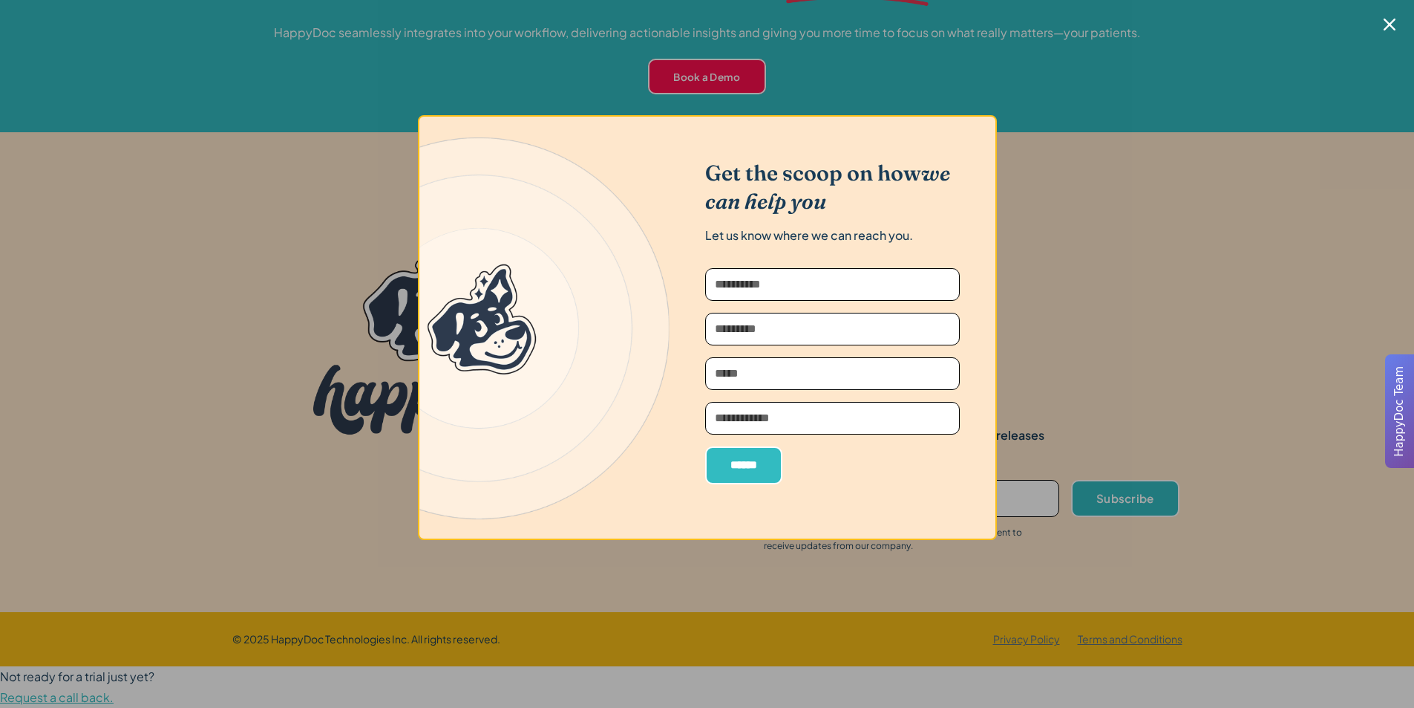
click at [228, 408] on div at bounding box center [707, 354] width 1414 height 708
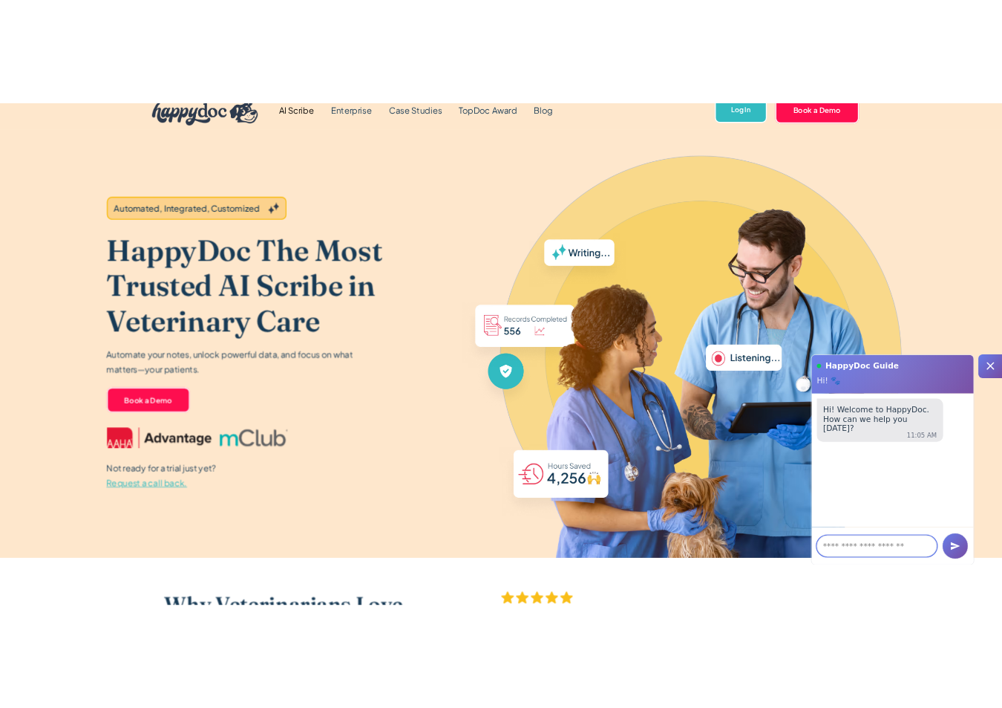
scroll to position [0, 0]
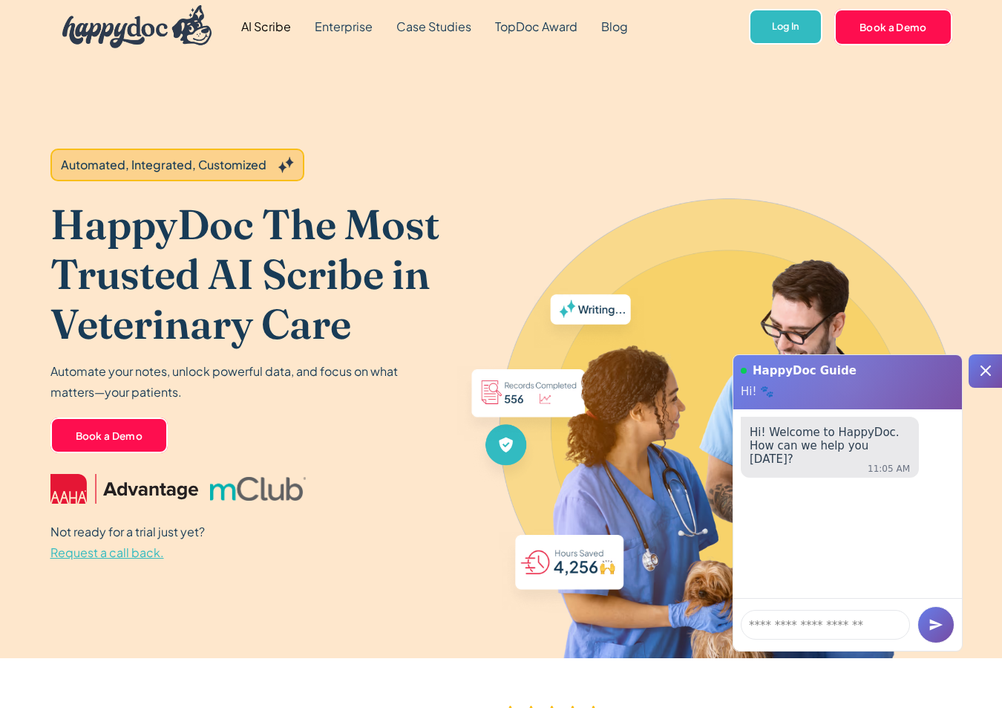
click at [109, 553] on span "Request a call back." at bounding box center [107, 552] width 114 height 16
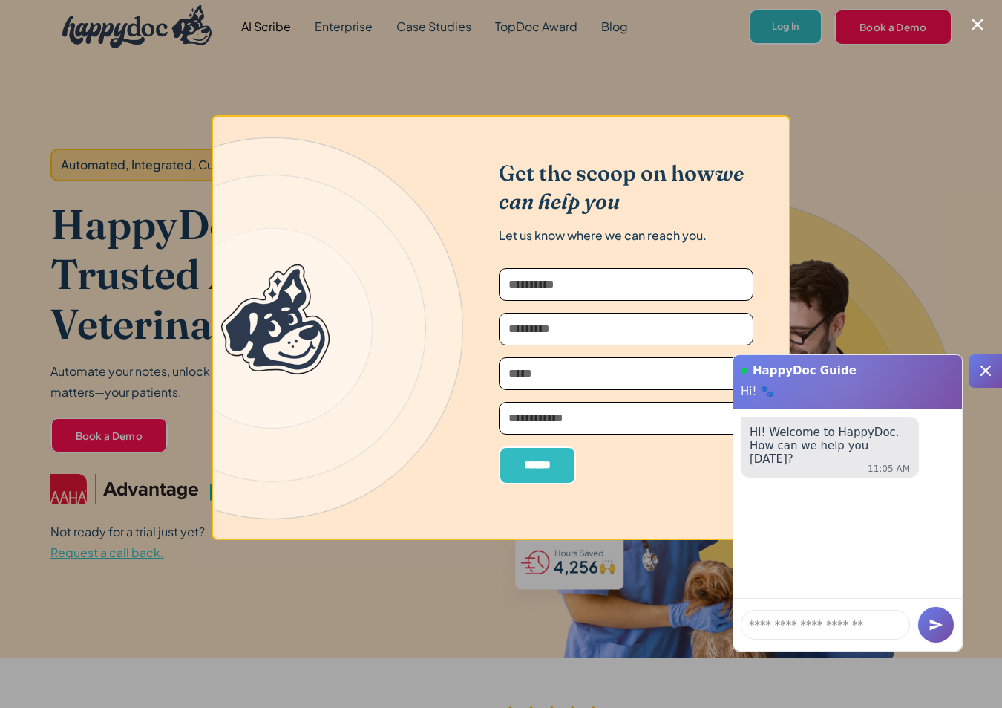
click at [191, 250] on div at bounding box center [501, 354] width 1002 height 708
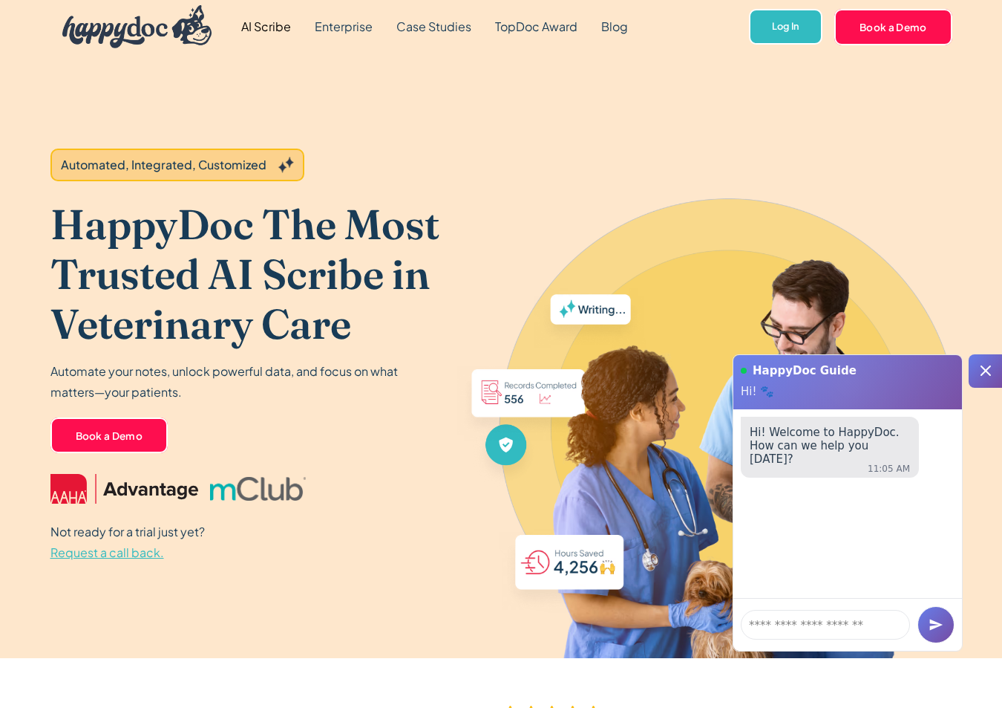
click at [141, 36] on img "home" at bounding box center [137, 26] width 150 height 43
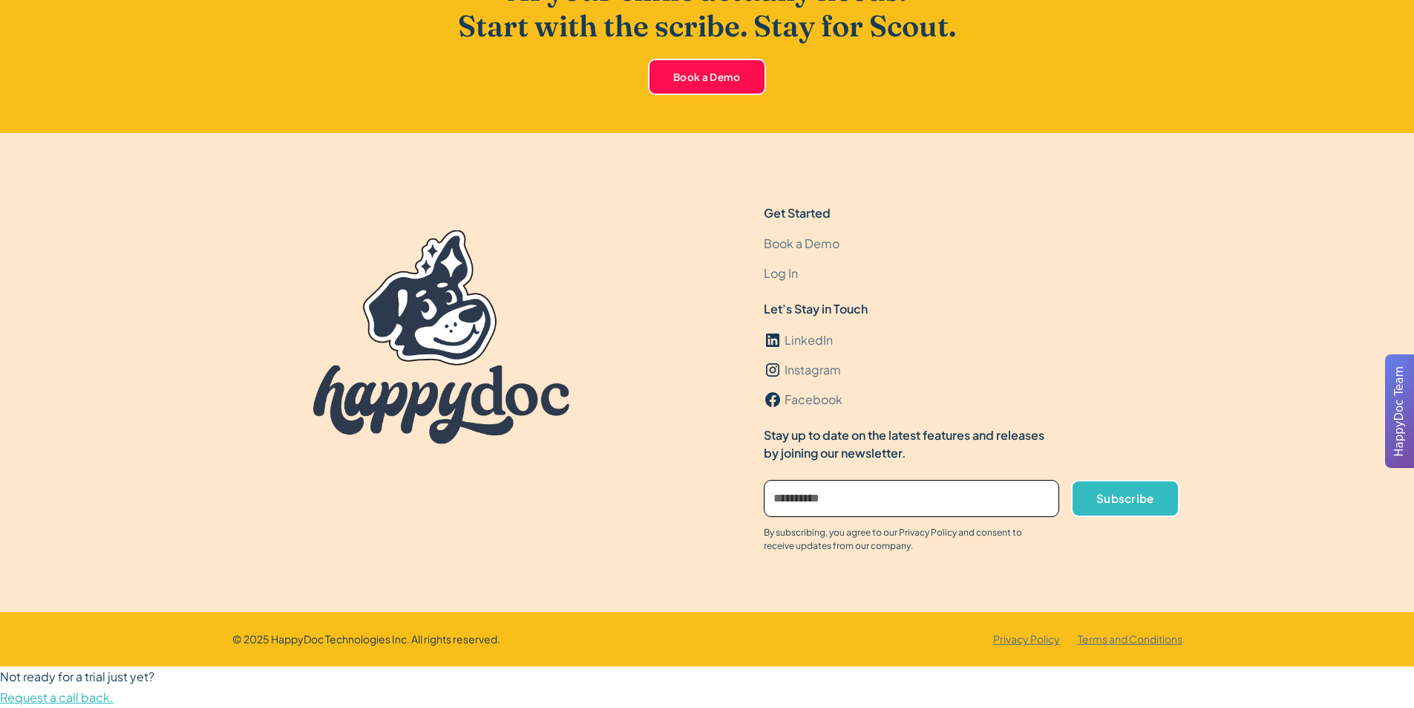
scroll to position [4472, 0]
click at [89, 699] on span "Request a call back." at bounding box center [57, 697] width 114 height 16
click at [90, 699] on span "Request a call back." at bounding box center [57, 697] width 114 height 16
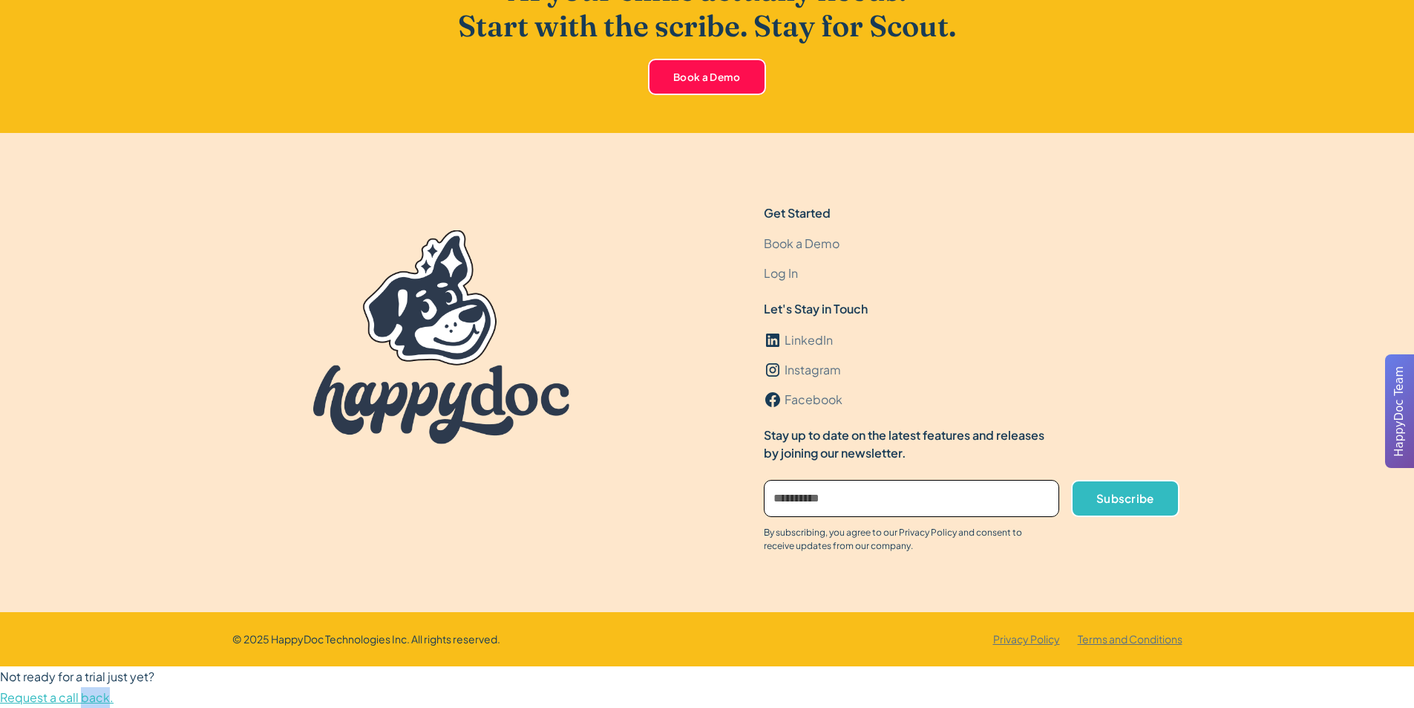
click at [90, 699] on span "Request a call back." at bounding box center [57, 697] width 114 height 16
click at [96, 699] on span "Request a call back." at bounding box center [57, 697] width 114 height 16
click at [105, 702] on span "Request a call back." at bounding box center [57, 697] width 114 height 16
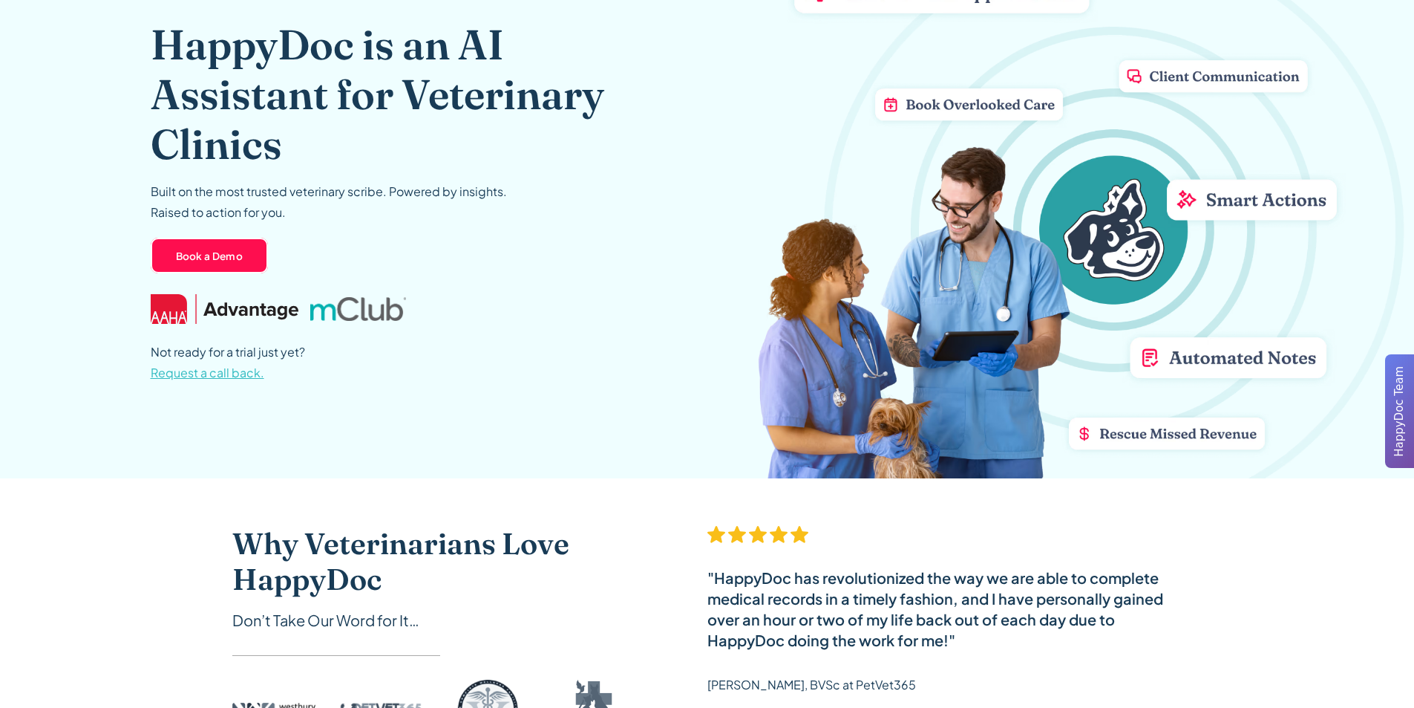
scroll to position [0, 0]
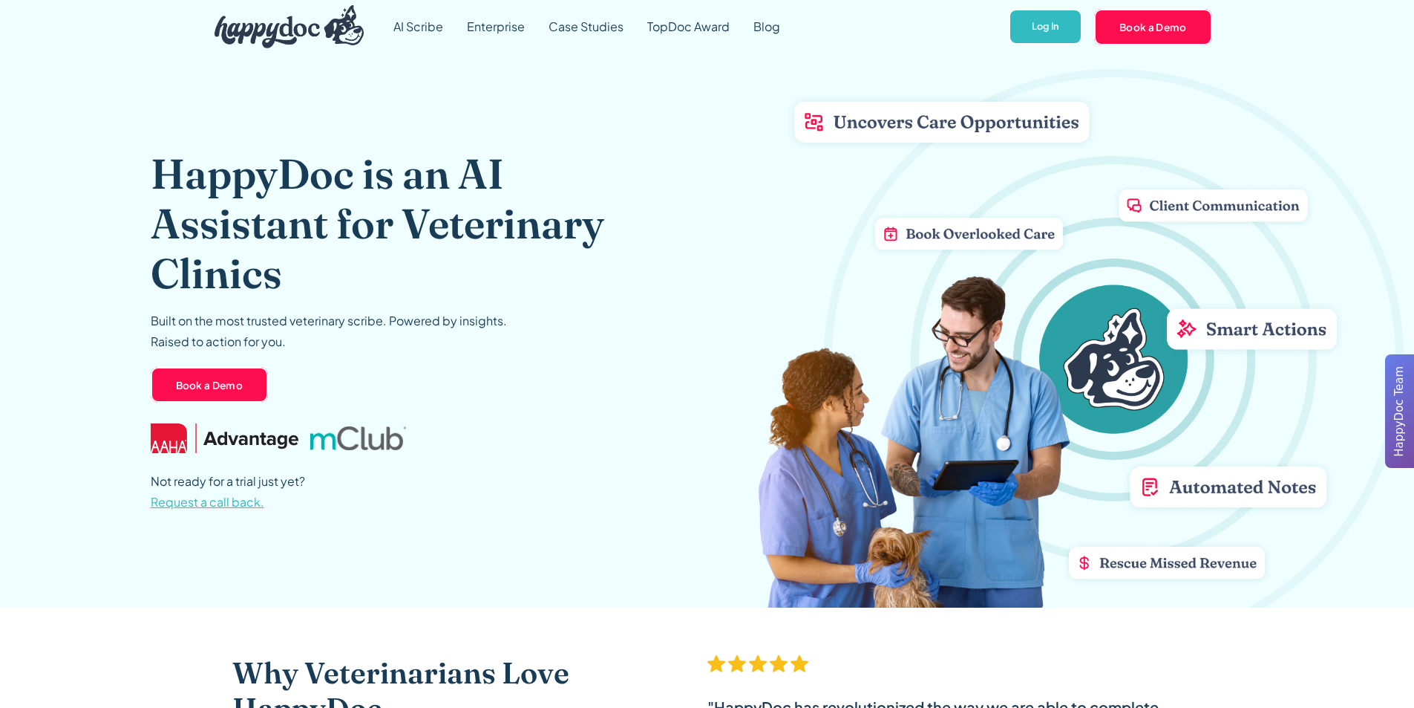
click at [246, 508] on span "Request a call back." at bounding box center [208, 502] width 114 height 16
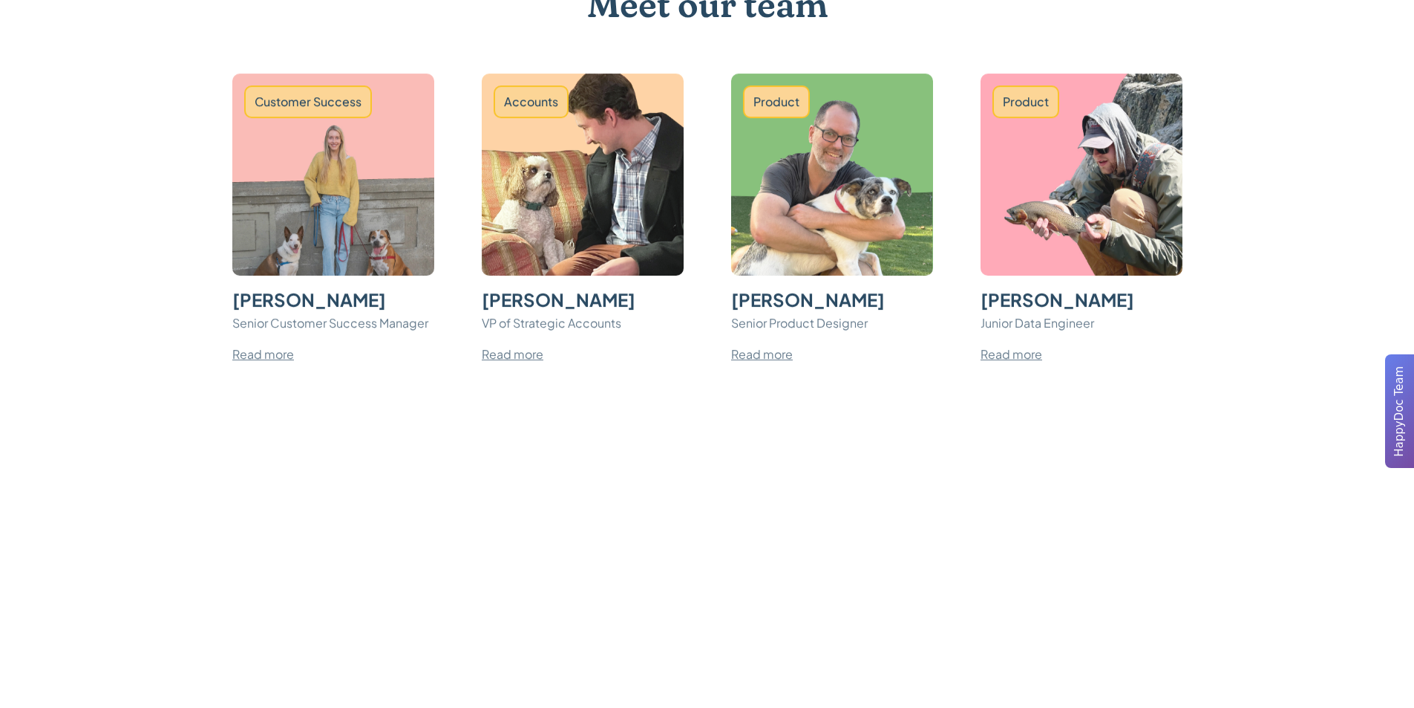
scroll to position [1825, 0]
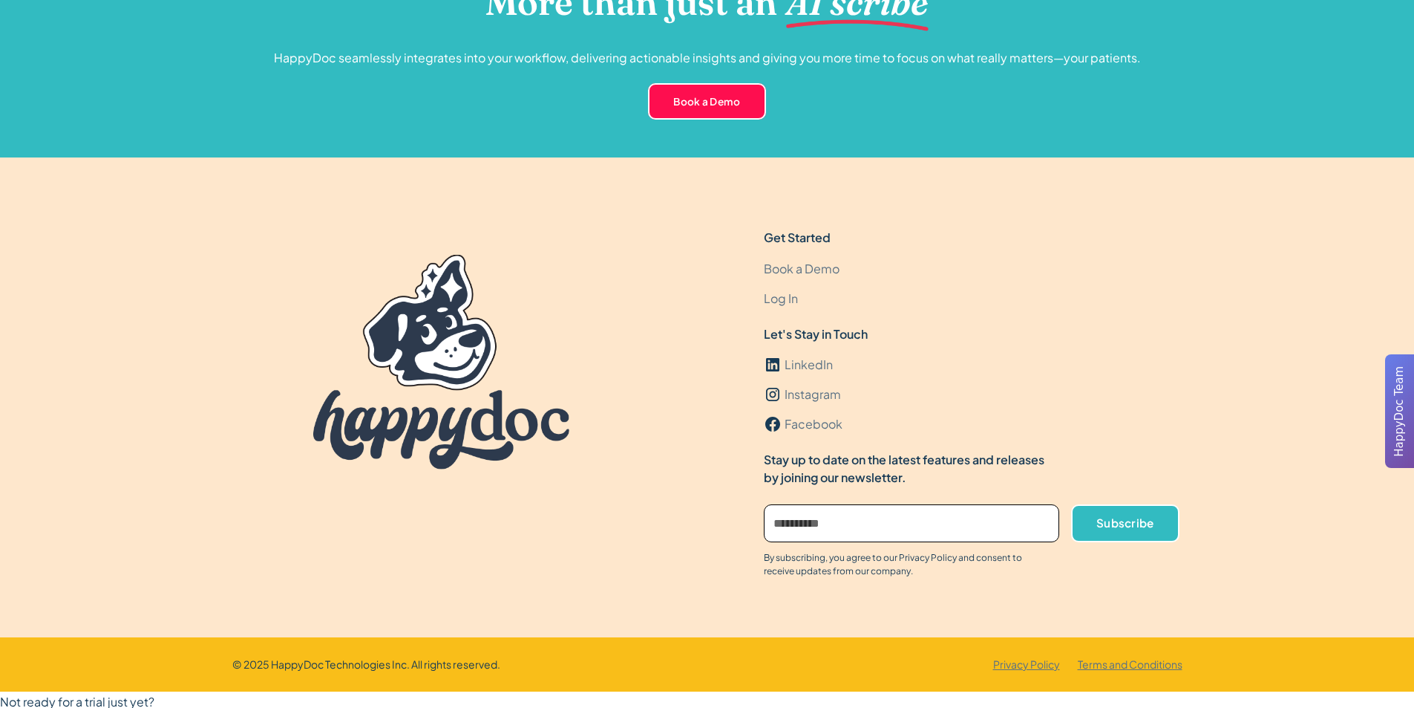
click at [90, 707] on span "Request a call back." at bounding box center [57, 722] width 114 height 16
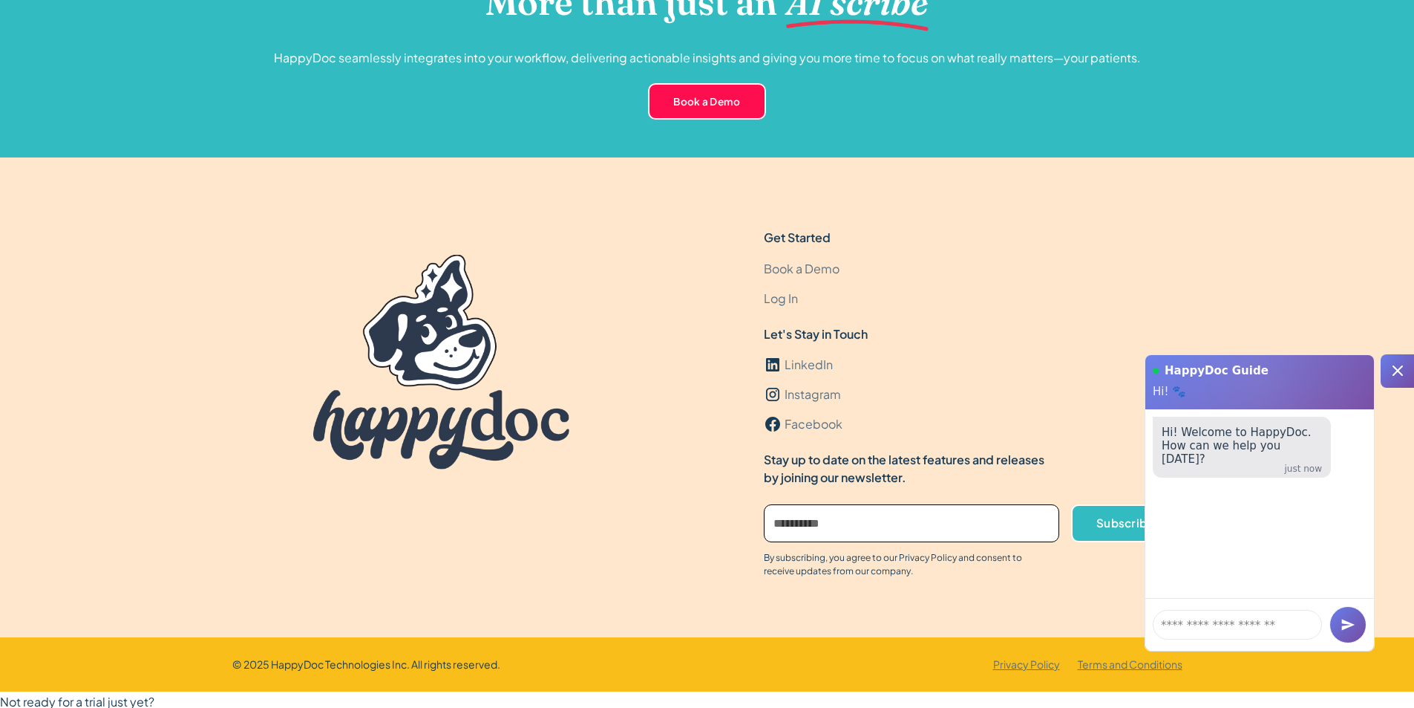
click at [1406, 361] on div at bounding box center [1397, 370] width 33 height 33
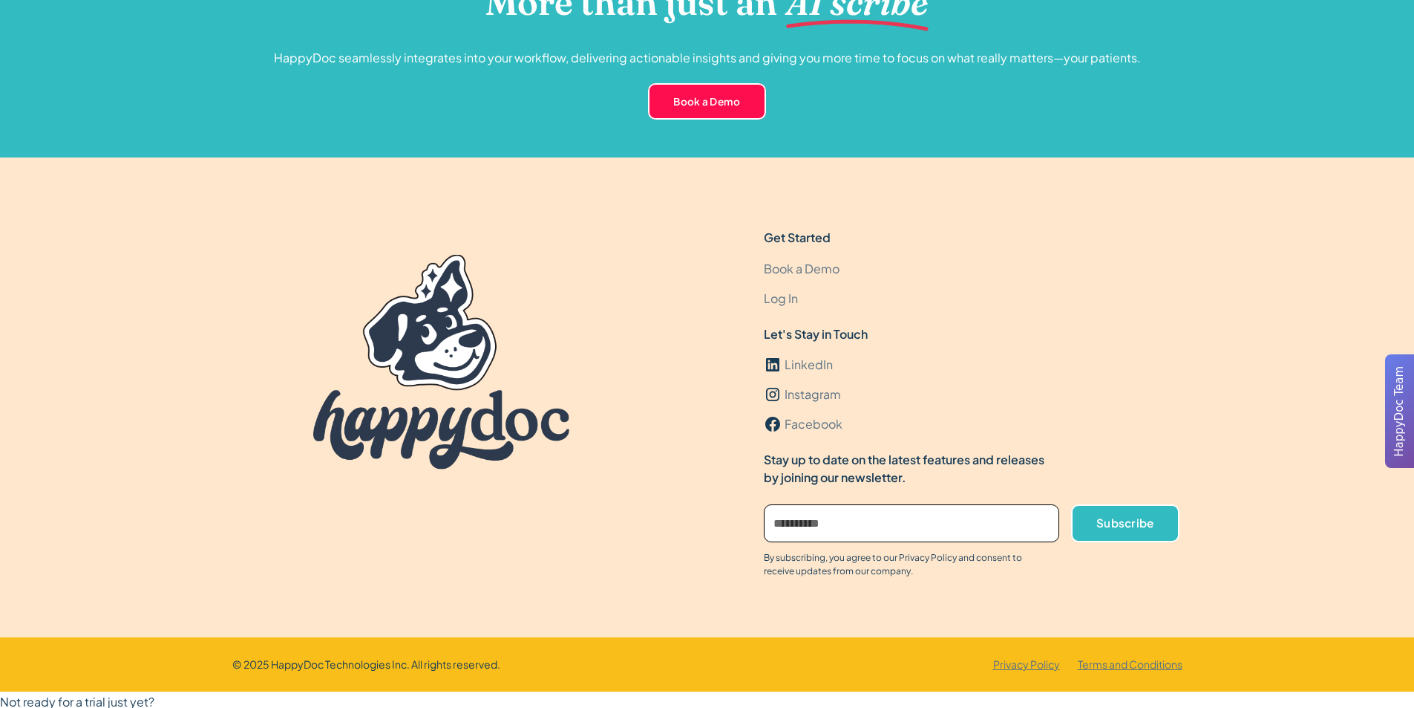
click at [76, 707] on span "Request a call back." at bounding box center [57, 722] width 114 height 16
click at [247, 503] on div "Get Started Book a Demo Log In Let's Stay in Touch LinkedIn Instagram Facebook …" at bounding box center [707, 403] width 950 height 349
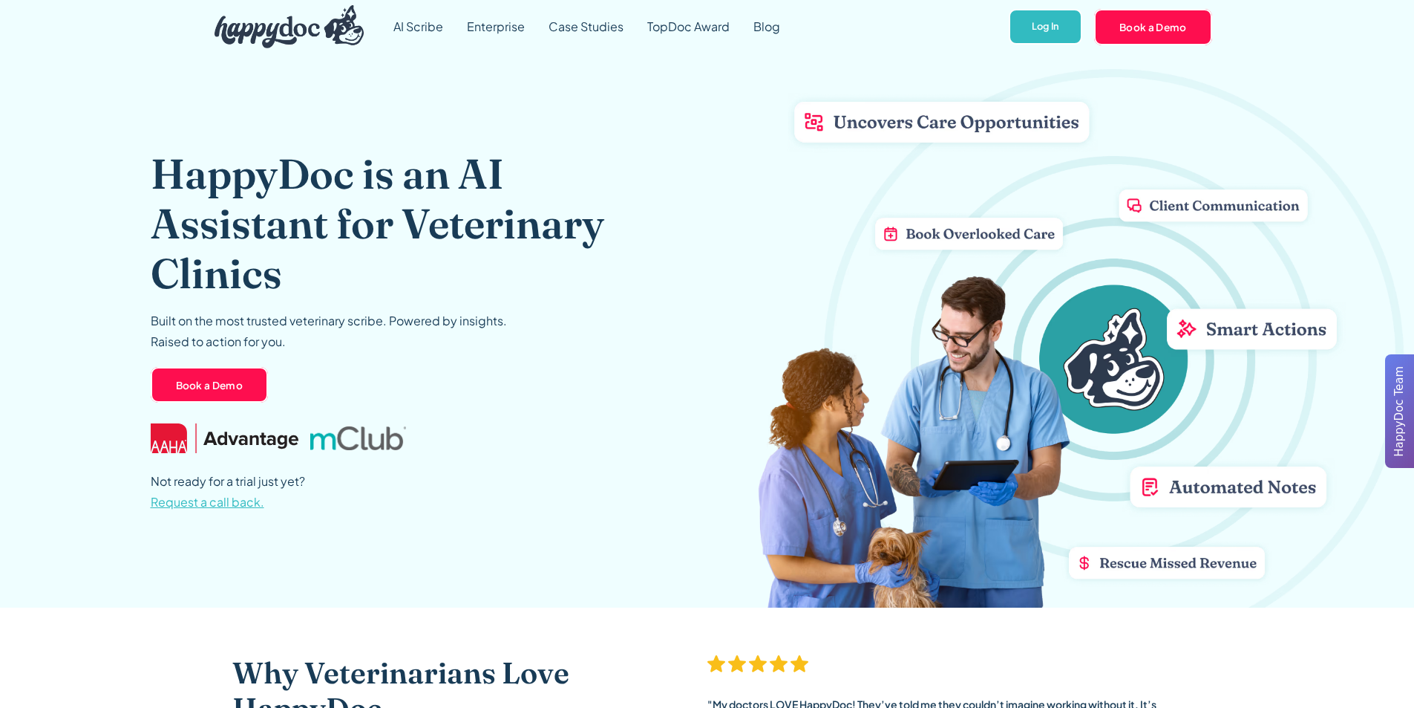
click at [199, 503] on span "Request a call back." at bounding box center [208, 502] width 114 height 16
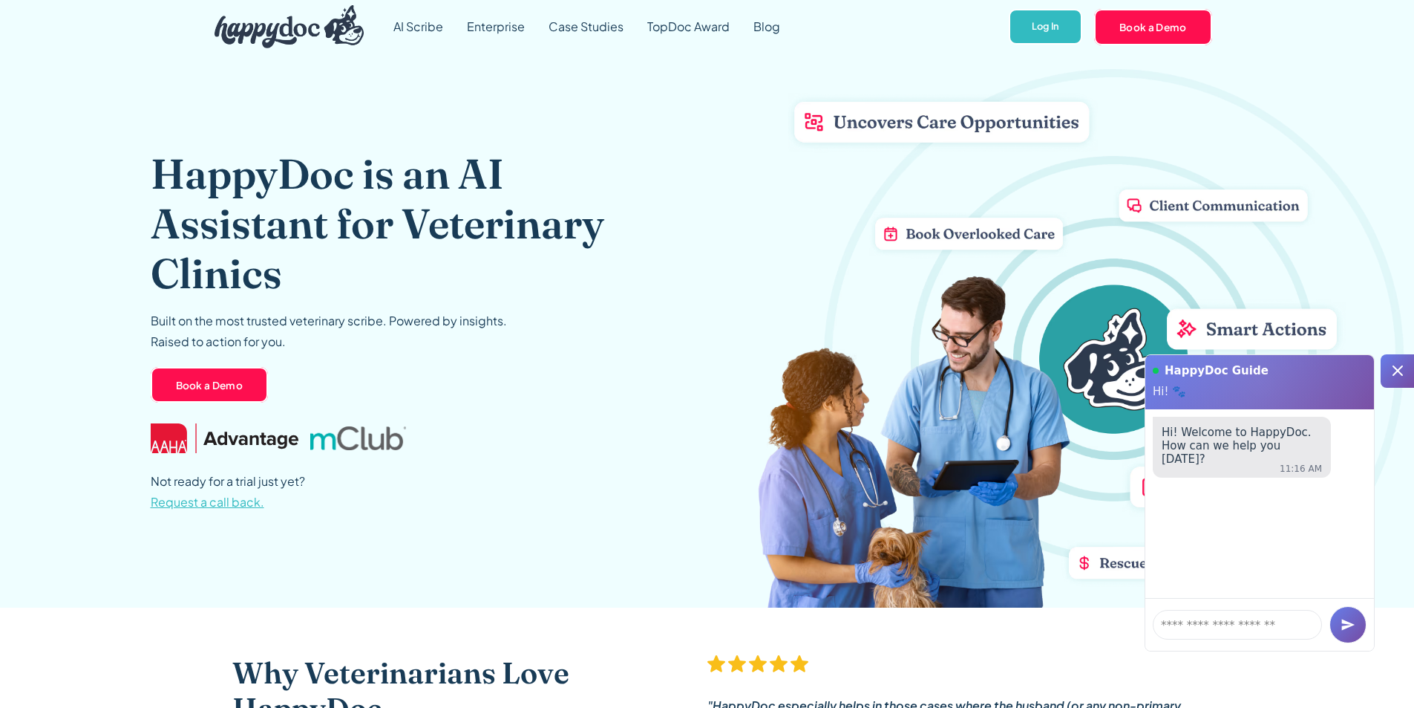
click at [234, 500] on span "Request a call back." at bounding box center [208, 502] width 114 height 16
click at [192, 497] on span "Request a call back." at bounding box center [208, 502] width 114 height 16
click at [194, 503] on span "Request a call back." at bounding box center [208, 502] width 114 height 16
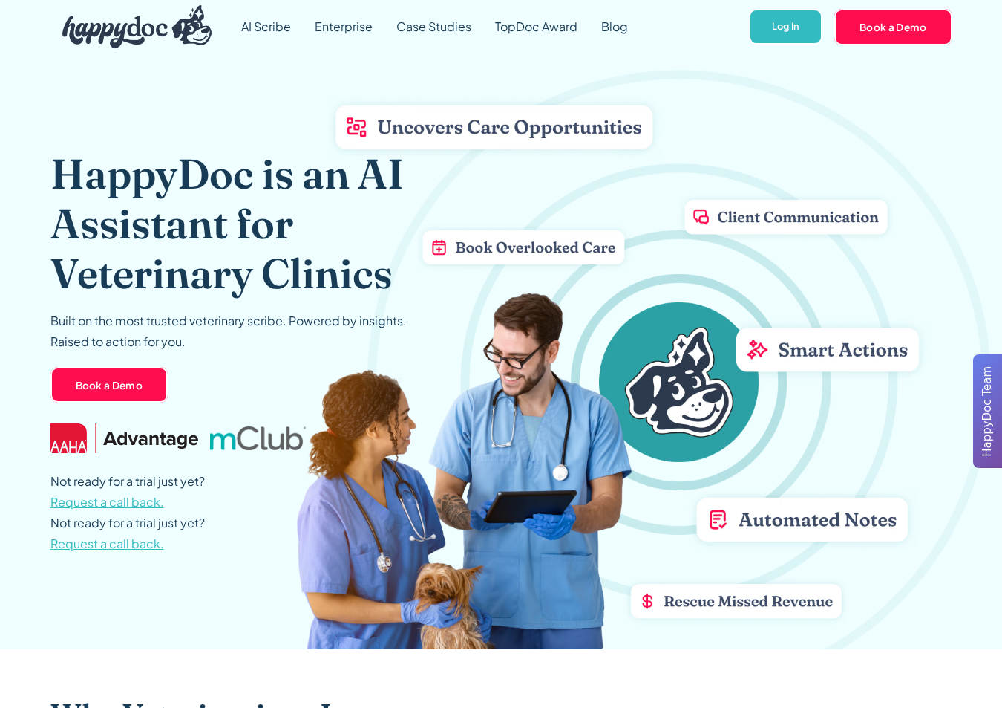
click at [133, 541] on span "Request a call back." at bounding box center [107, 543] width 114 height 16
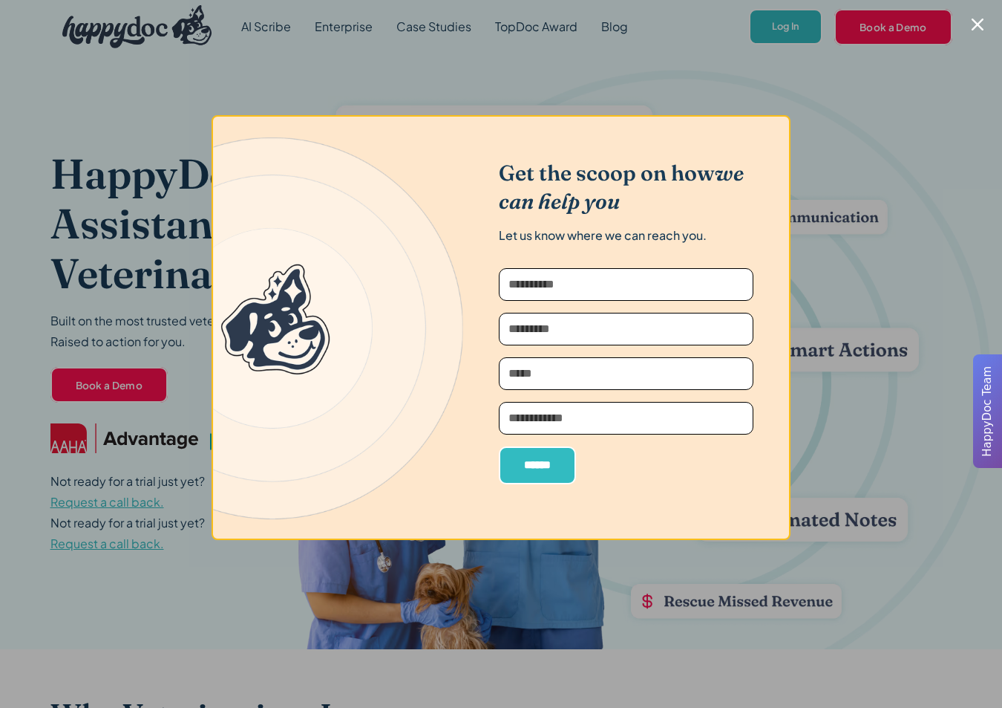
click at [132, 395] on div at bounding box center [501, 354] width 1002 height 708
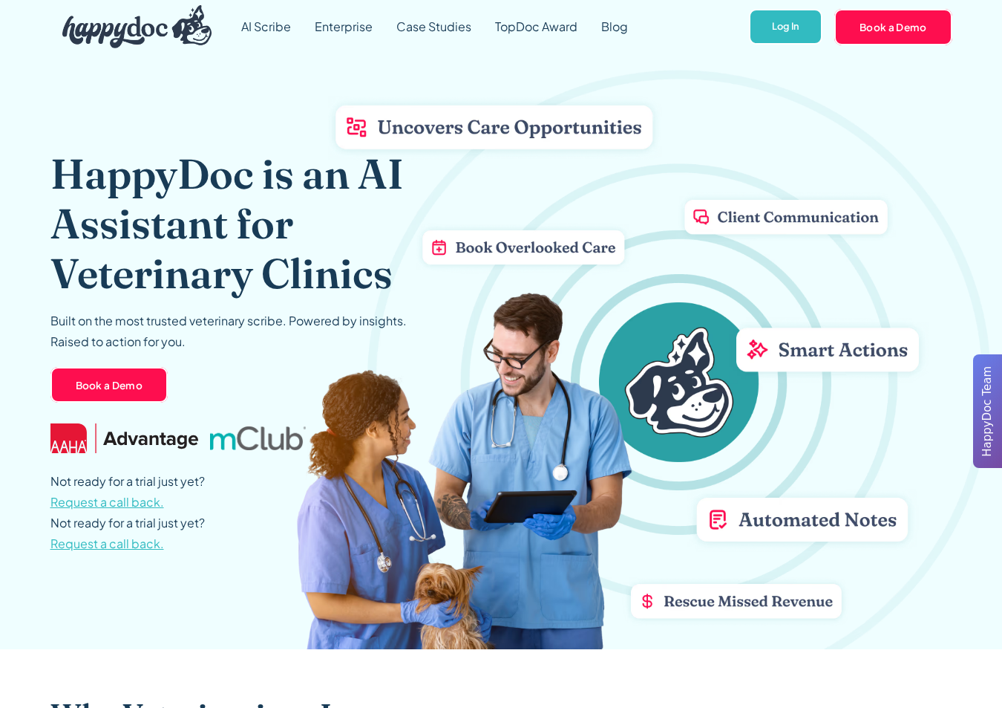
click at [131, 500] on span "Request a call back." at bounding box center [107, 502] width 114 height 16
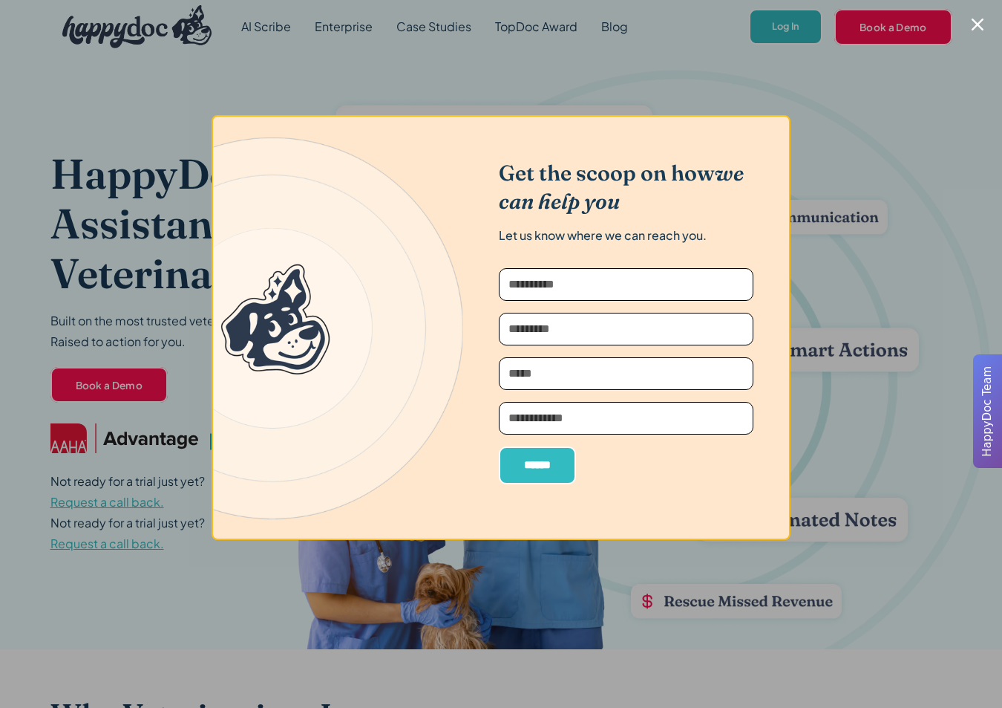
click at [158, 435] on div at bounding box center [501, 354] width 1002 height 708
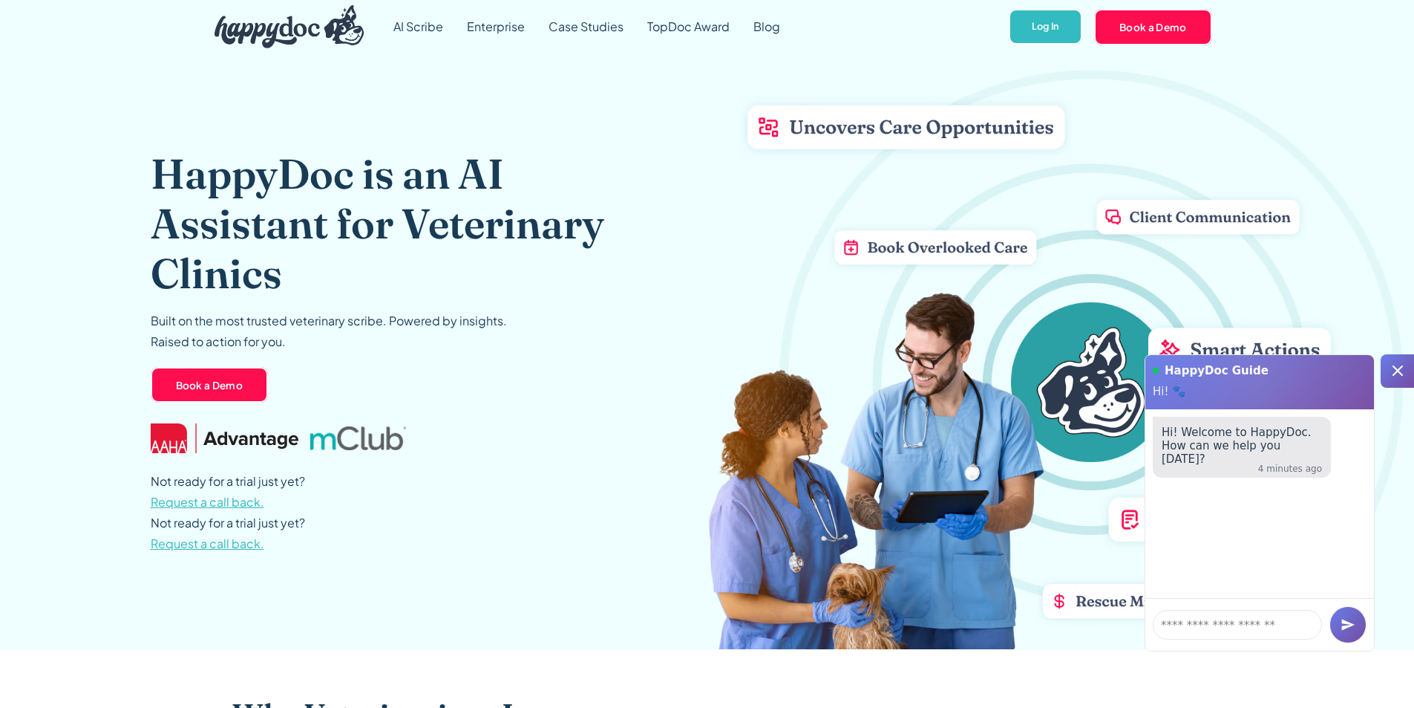
click at [240, 541] on span "Request a call back." at bounding box center [208, 543] width 114 height 16
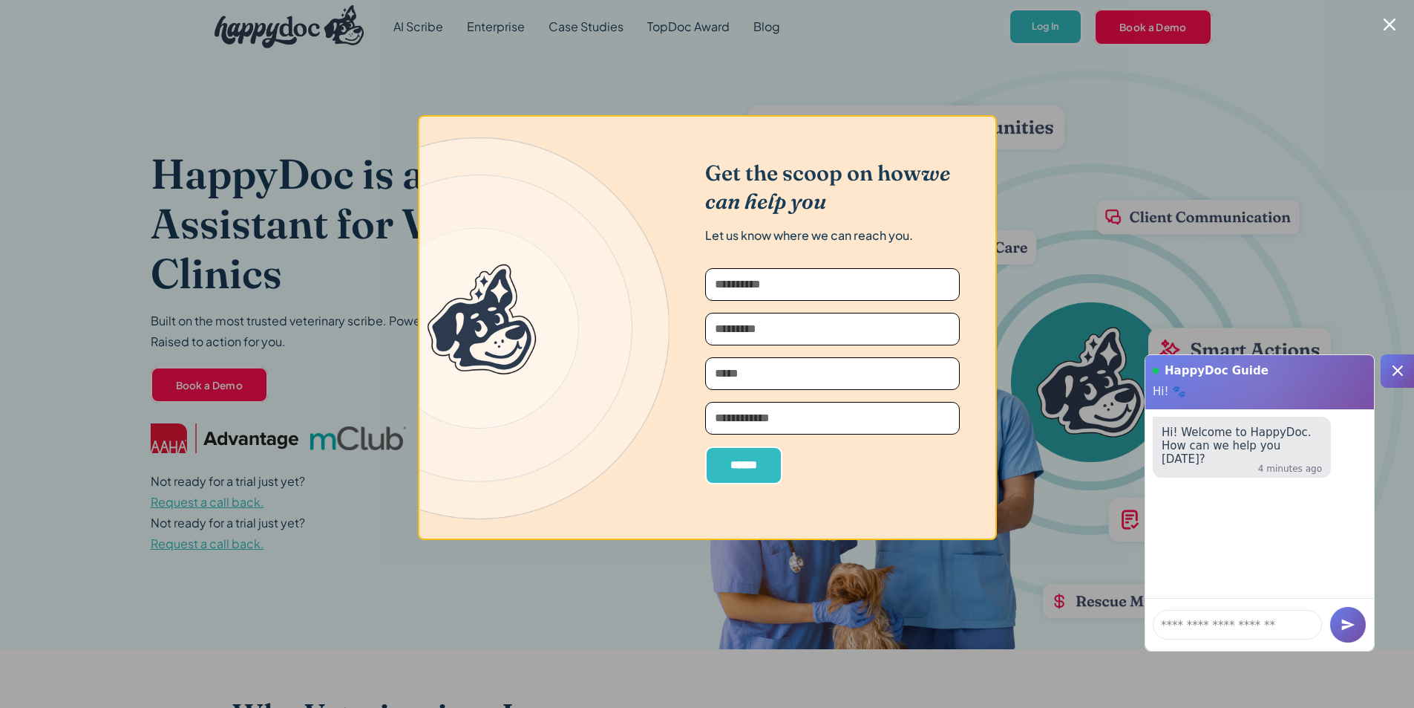
click at [229, 257] on div at bounding box center [707, 354] width 1414 height 708
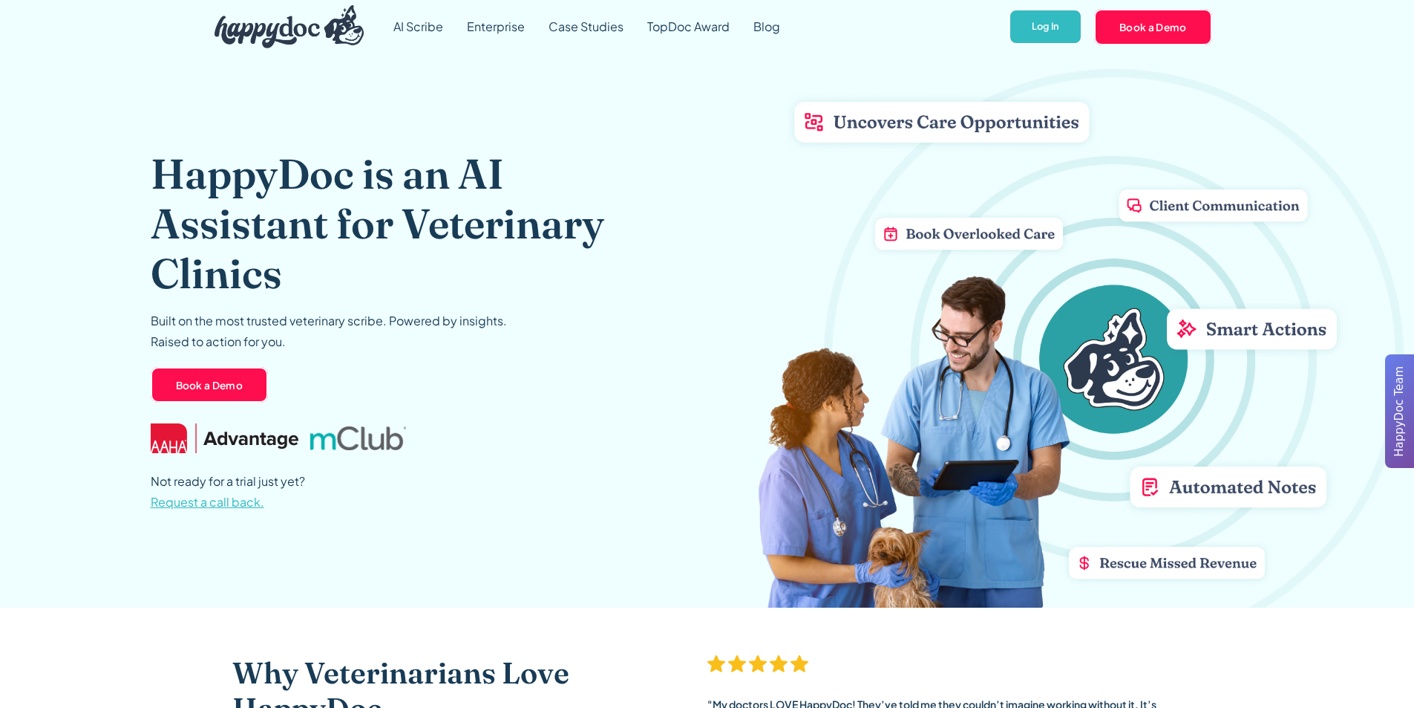
click at [379, 419] on div "HappyDoc is an AI Assistant for Veterinary Clinics Built on the most trusted ve…" at bounding box center [401, 330] width 501 height 554
click at [253, 501] on span "Request a call back." at bounding box center [208, 502] width 114 height 16
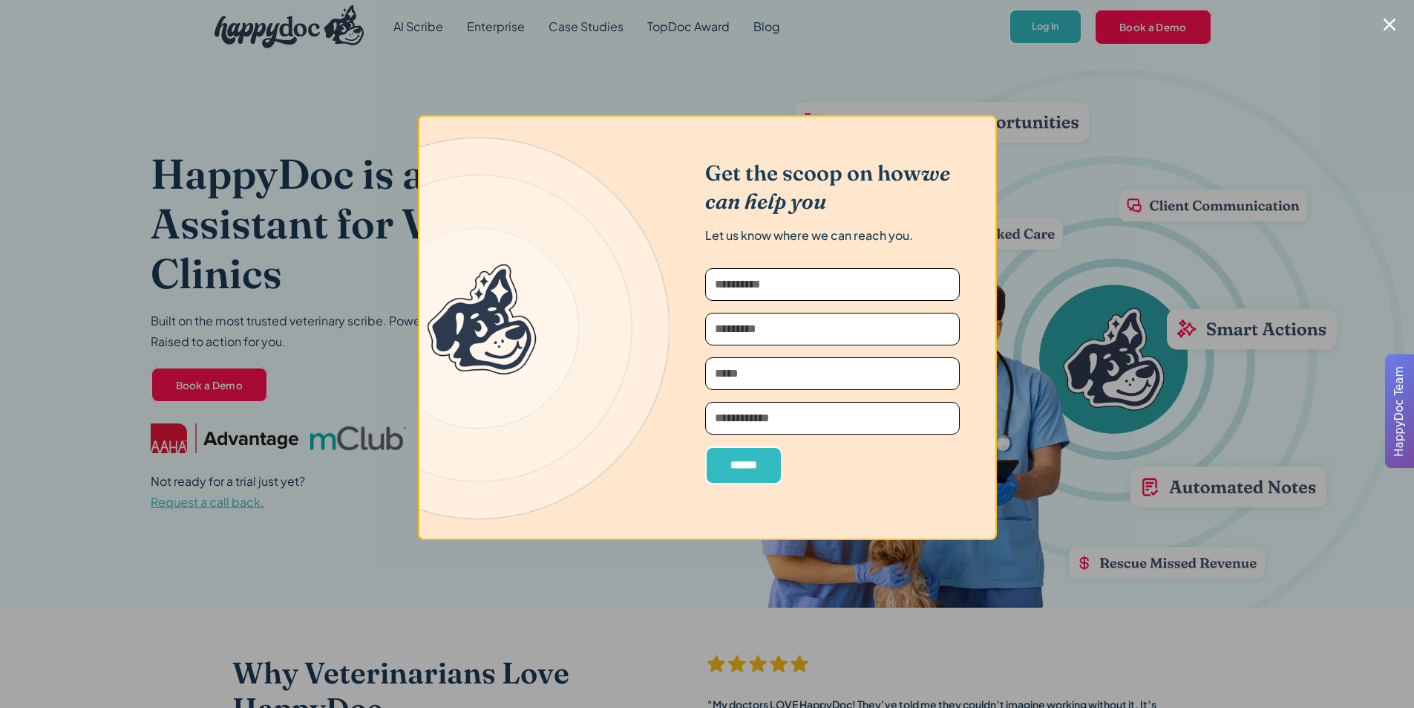
click at [284, 396] on div at bounding box center [707, 354] width 1414 height 708
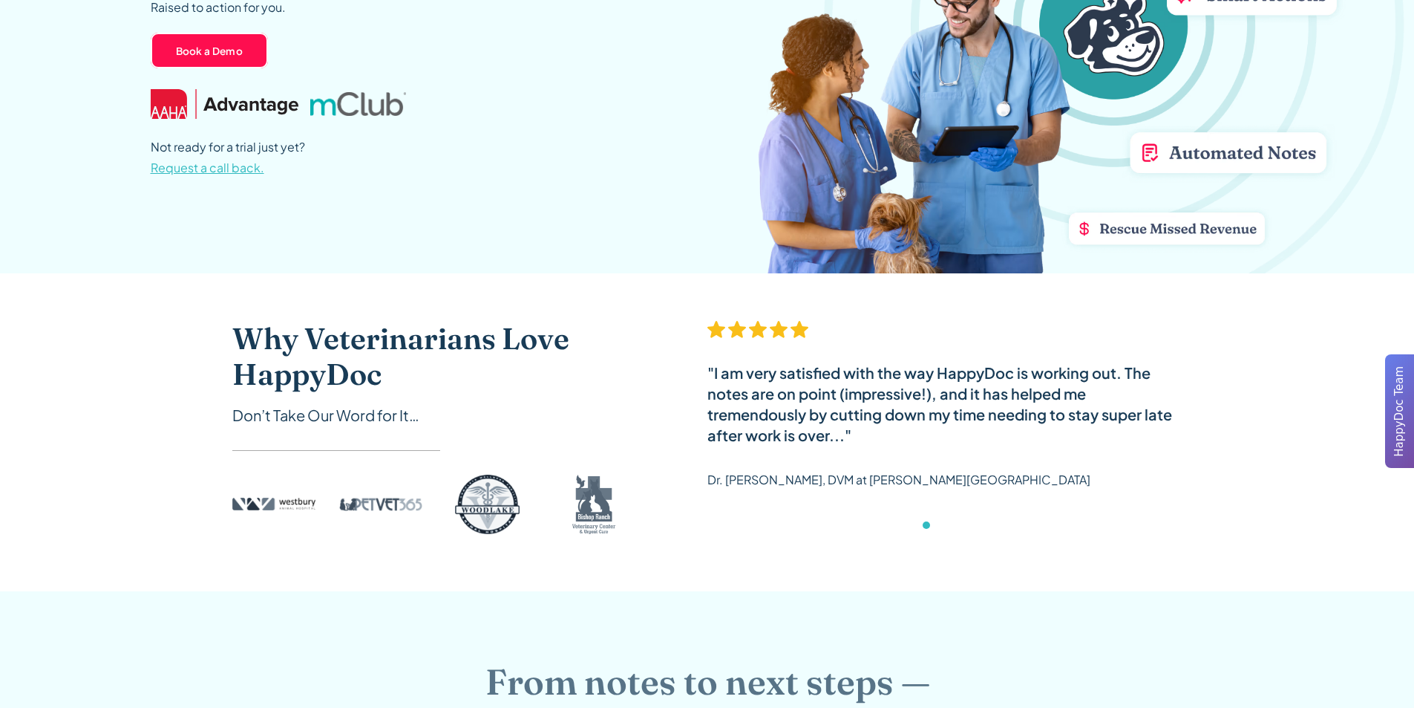
scroll to position [371, 0]
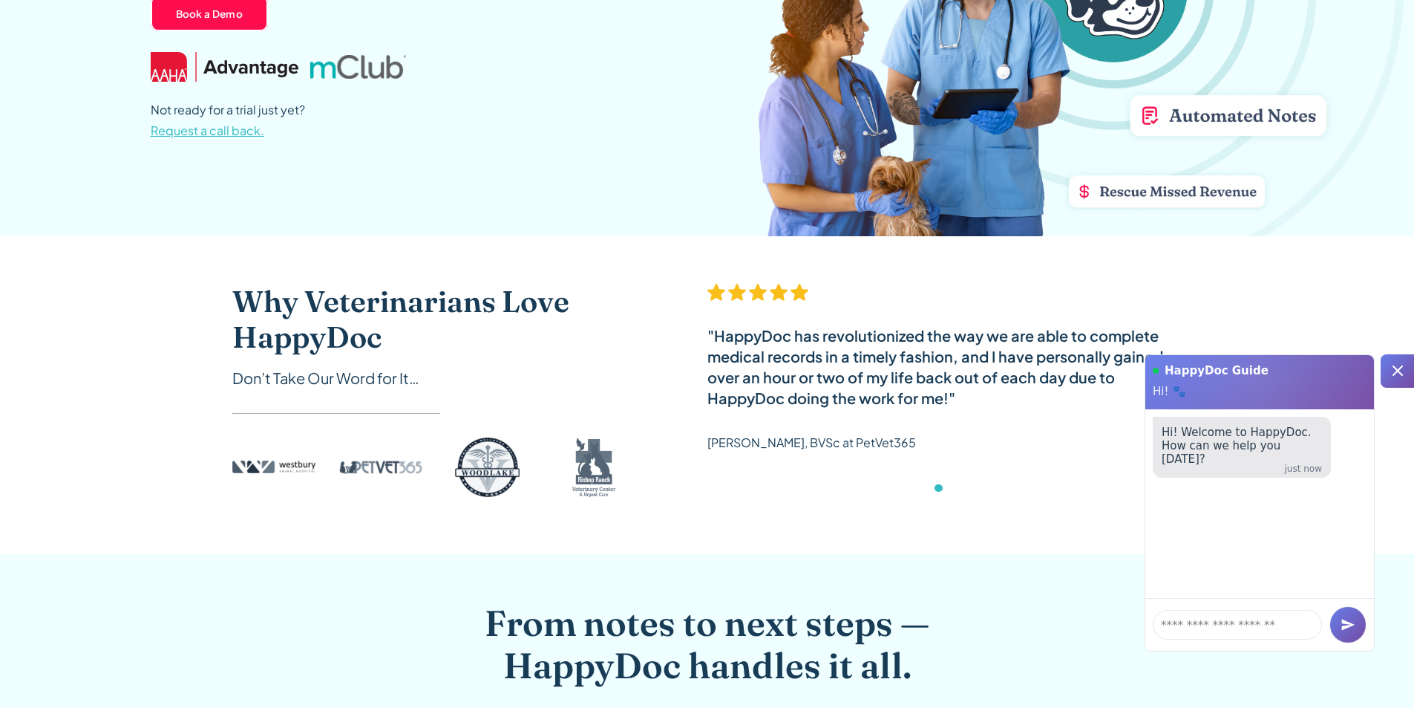
click at [1410, 371] on div at bounding box center [1397, 370] width 33 height 33
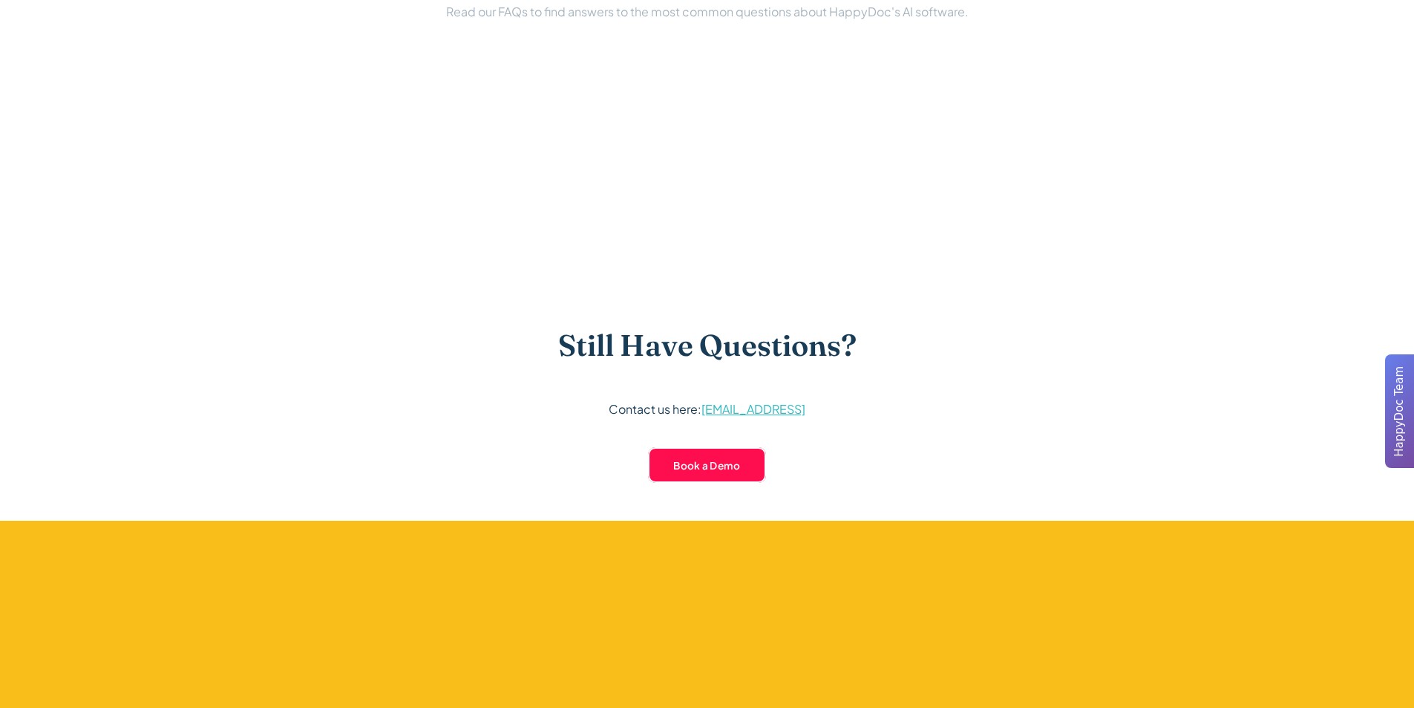
scroll to position [3341, 0]
